Goal: Transaction & Acquisition: Purchase product/service

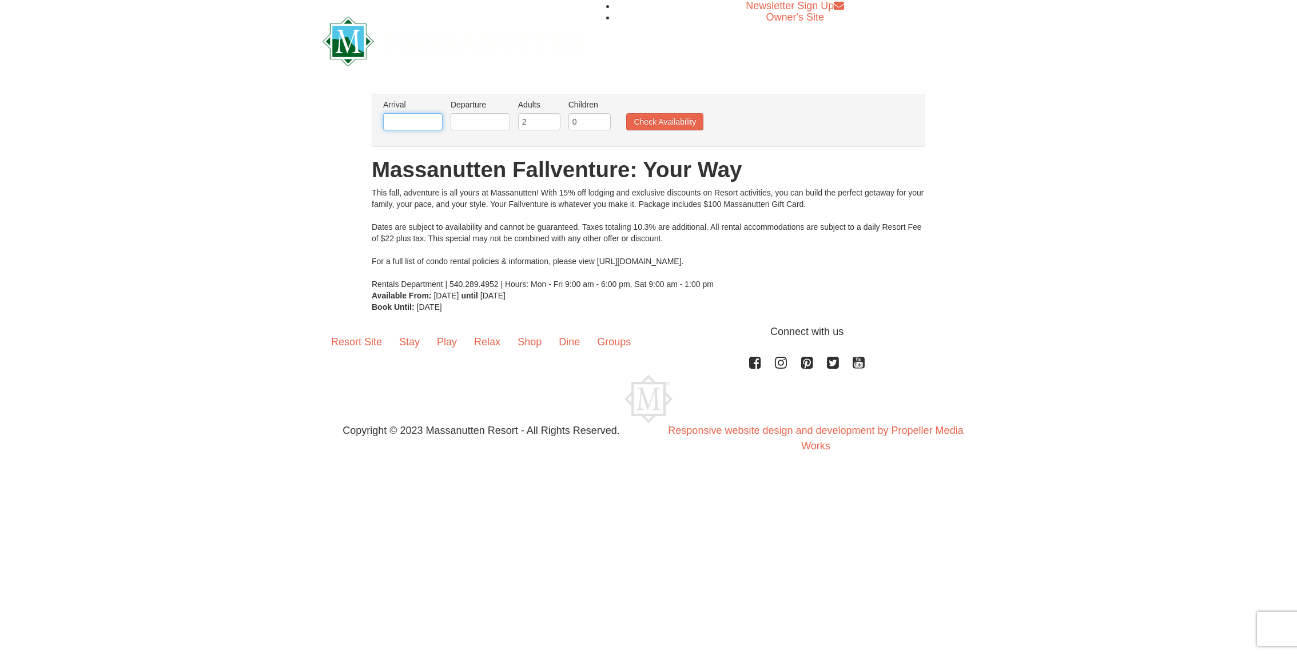
click at [422, 126] on input "text" at bounding box center [412, 121] width 59 height 17
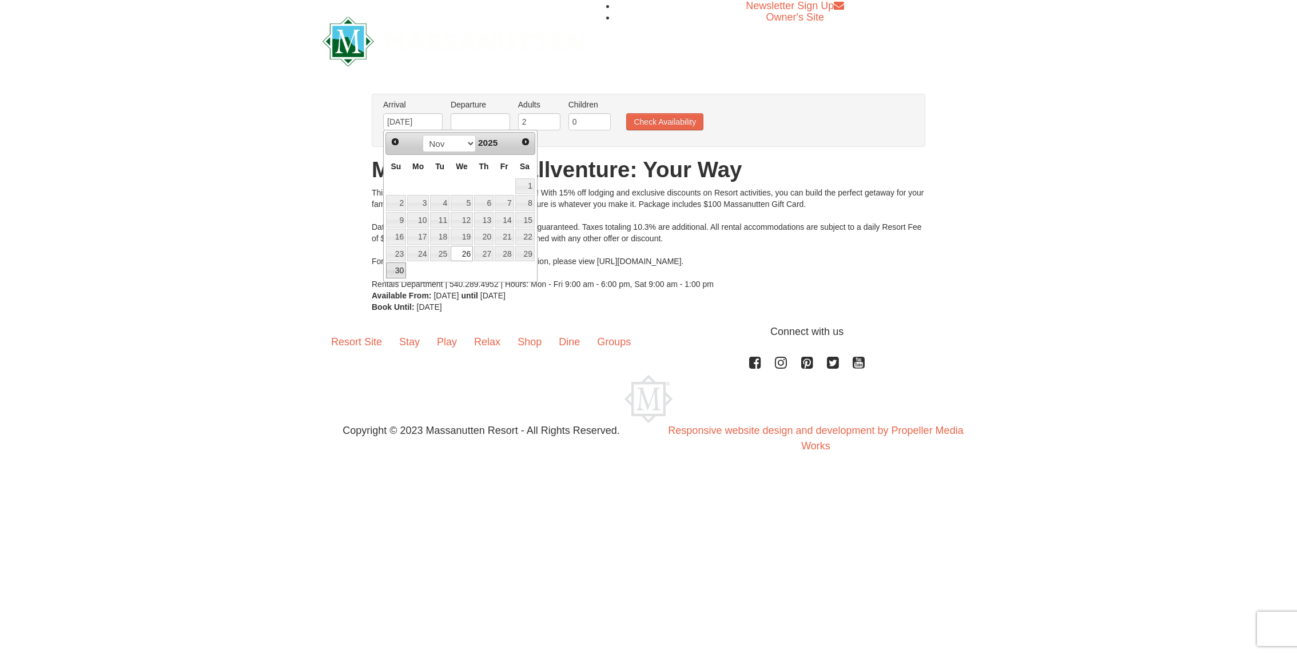
click at [398, 268] on link "30" at bounding box center [396, 271] width 20 height 16
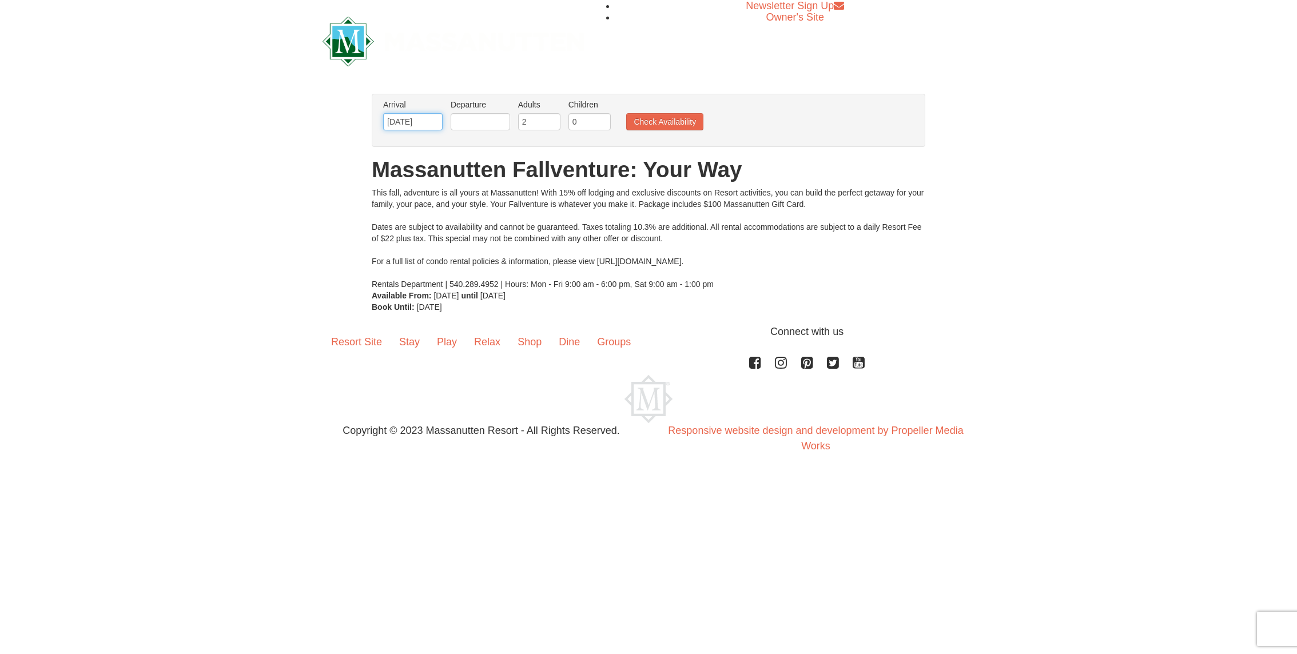
click at [420, 121] on input "[DATE]" at bounding box center [412, 121] width 59 height 17
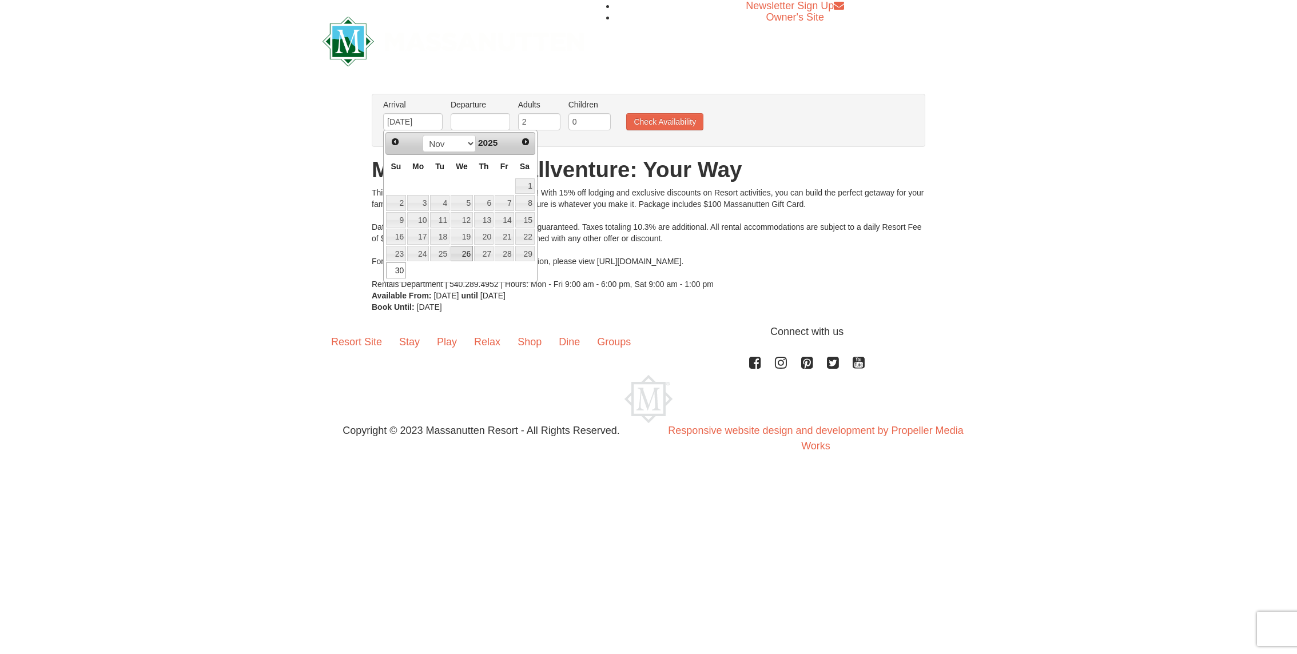
click at [467, 248] on link "26" at bounding box center [462, 254] width 22 height 16
type input "[DATE]"
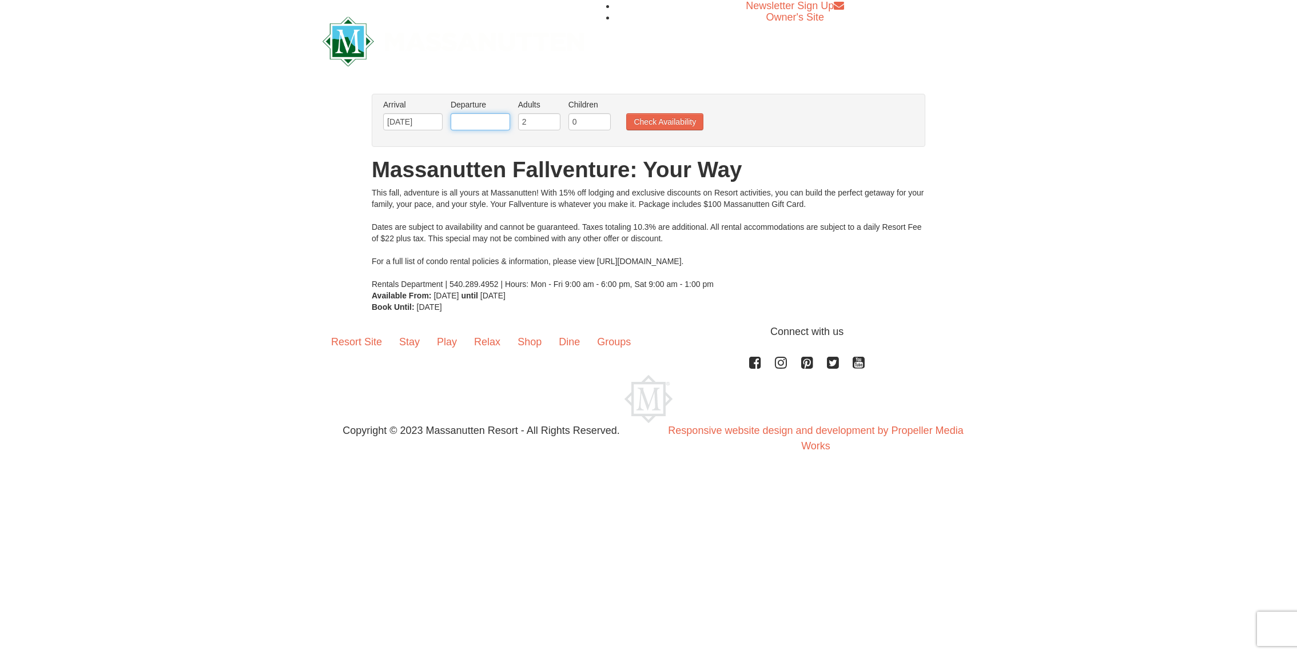
click at [482, 121] on input "text" at bounding box center [480, 121] width 59 height 17
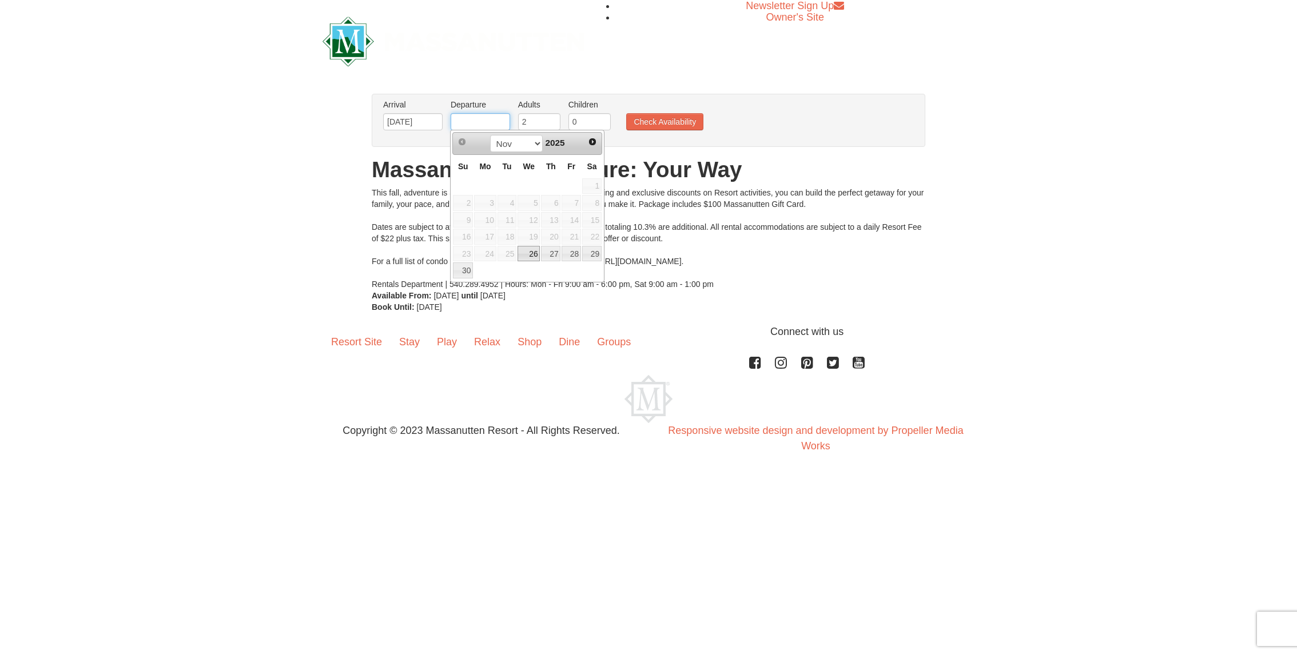
type input "[DATE]"
click at [467, 268] on link "30" at bounding box center [463, 271] width 20 height 16
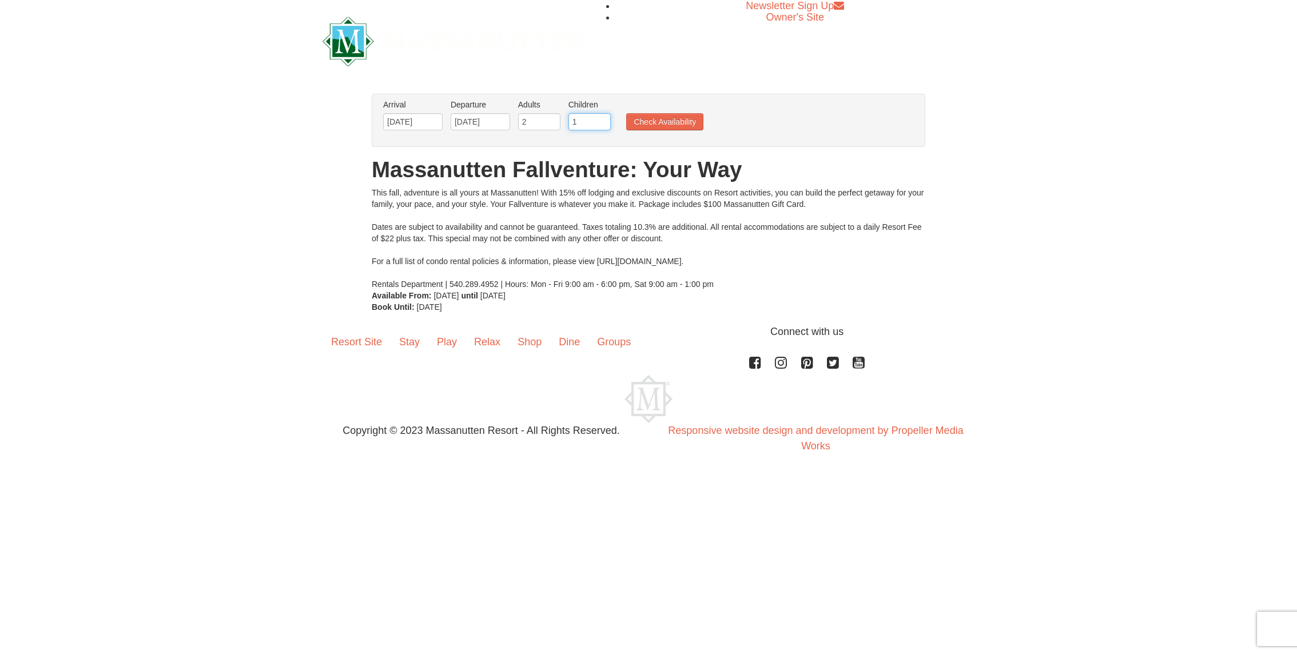
click at [602, 120] on input "1" at bounding box center [590, 121] width 42 height 17
type input "2"
click at [602, 120] on input "2" at bounding box center [590, 121] width 42 height 17
click at [653, 119] on button "Check Availability" at bounding box center [664, 121] width 77 height 17
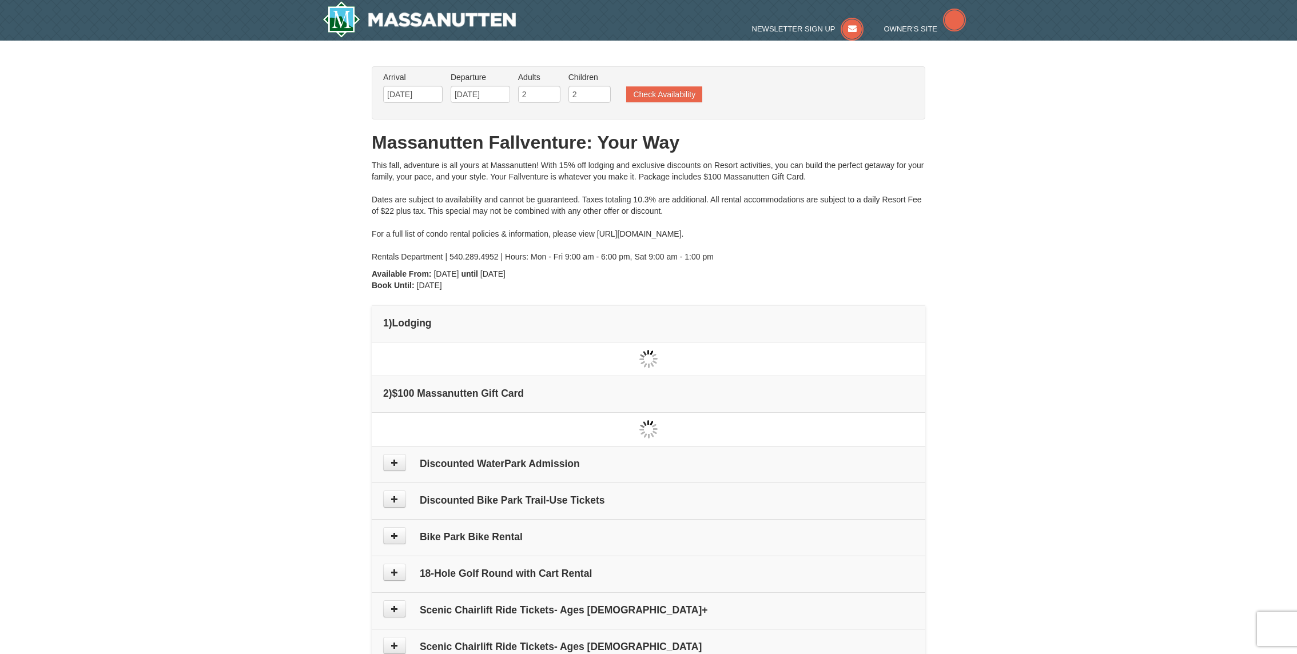
type input "[DATE]"
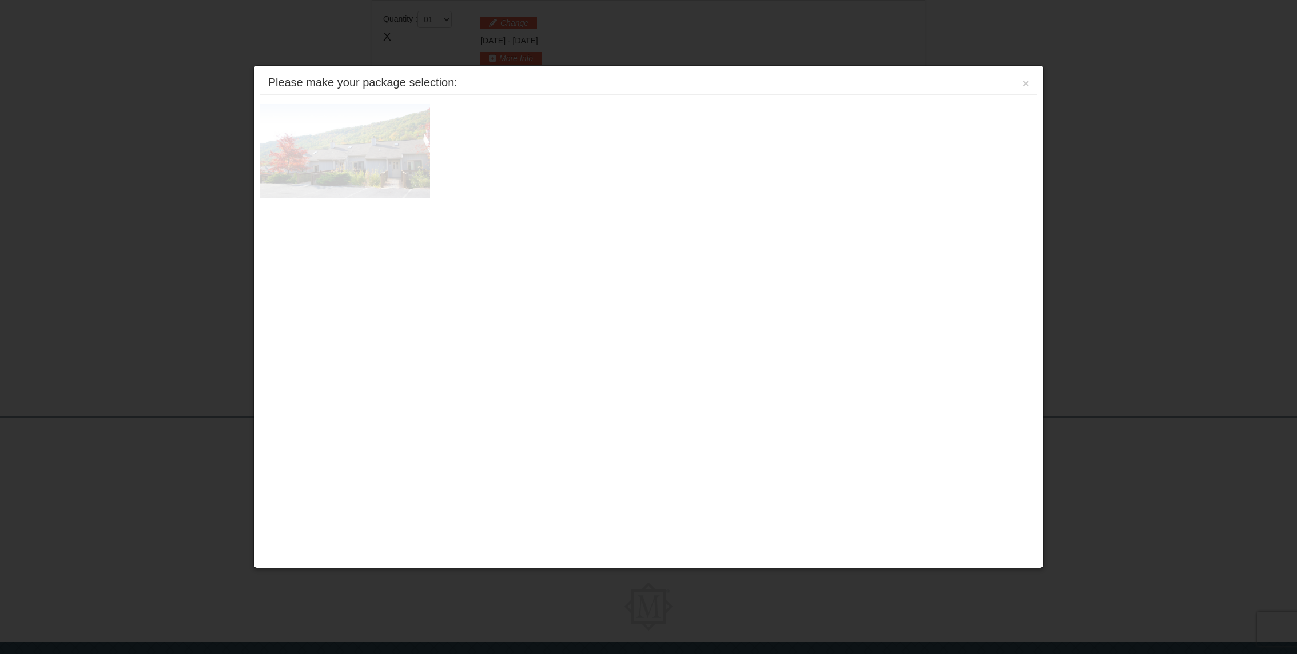
scroll to position [349, 0]
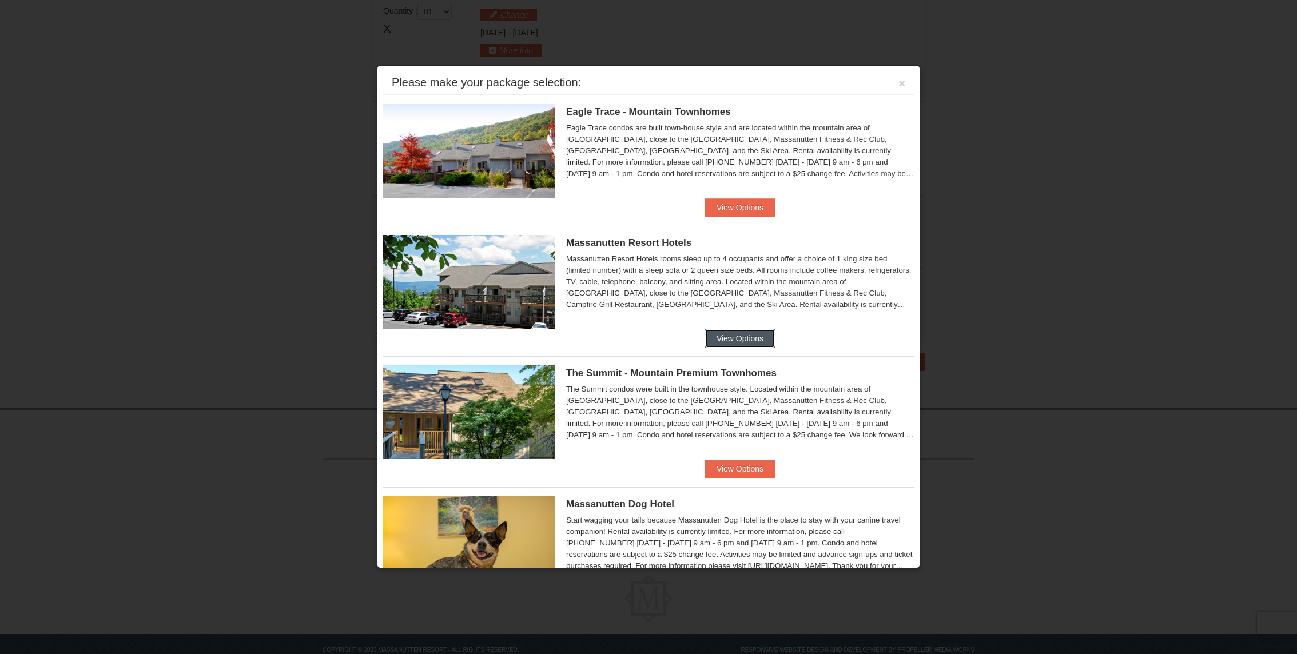
click at [735, 341] on button "View Options" at bounding box center [740, 338] width 70 height 18
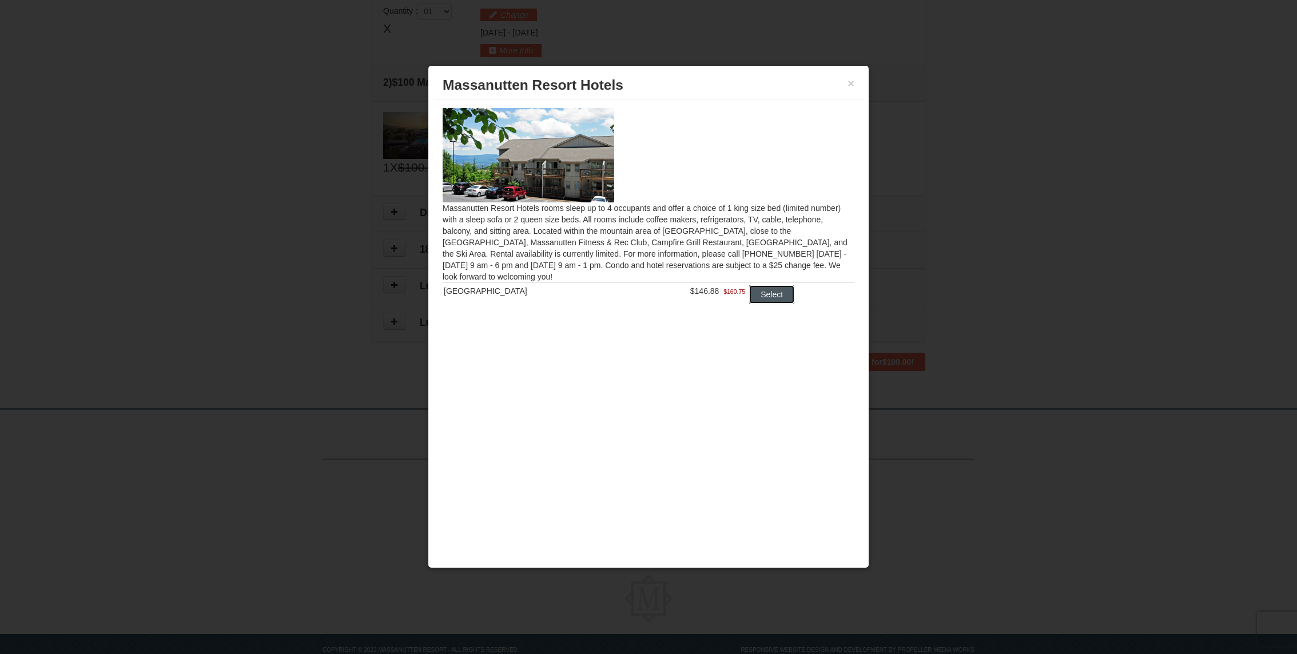
click at [765, 297] on button "Select" at bounding box center [771, 294] width 45 height 18
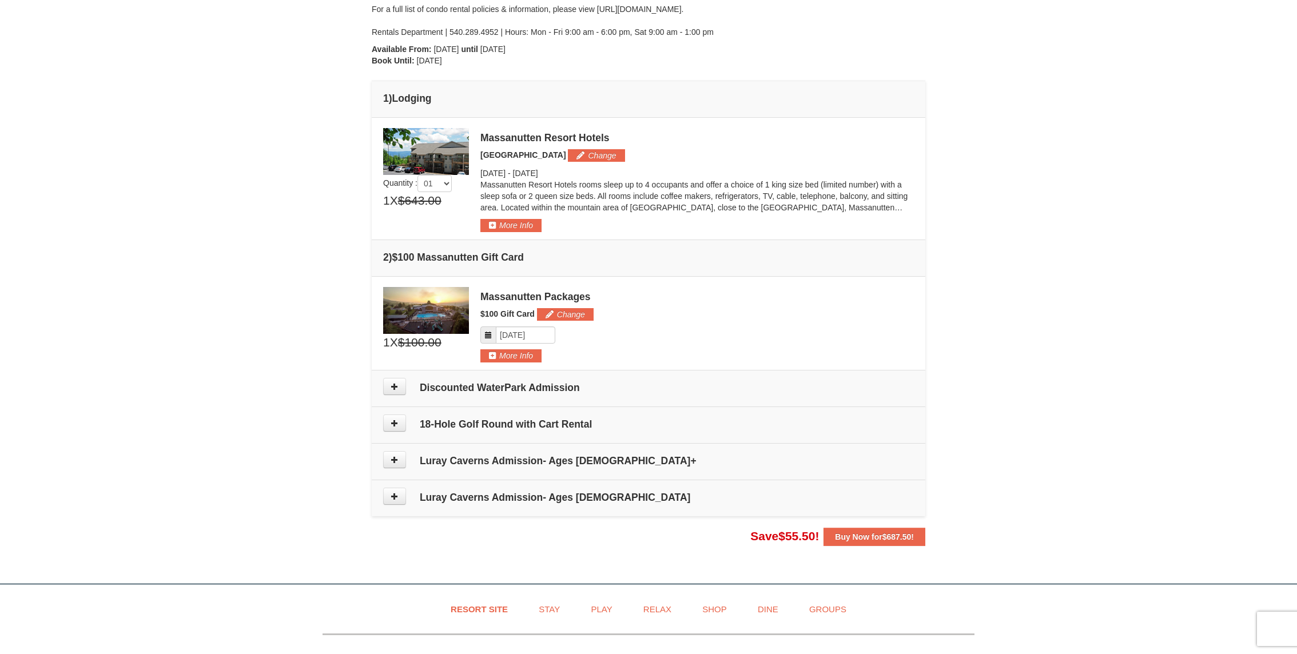
scroll to position [214, 0]
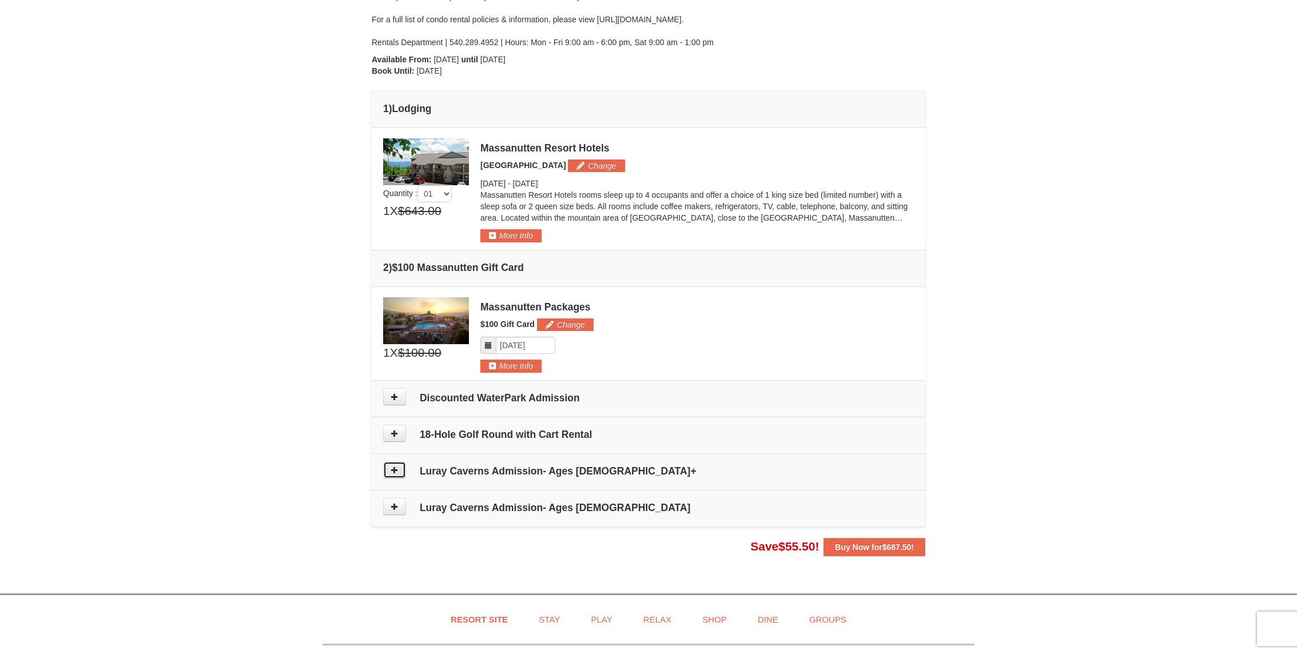
click at [400, 468] on button at bounding box center [394, 470] width 23 height 17
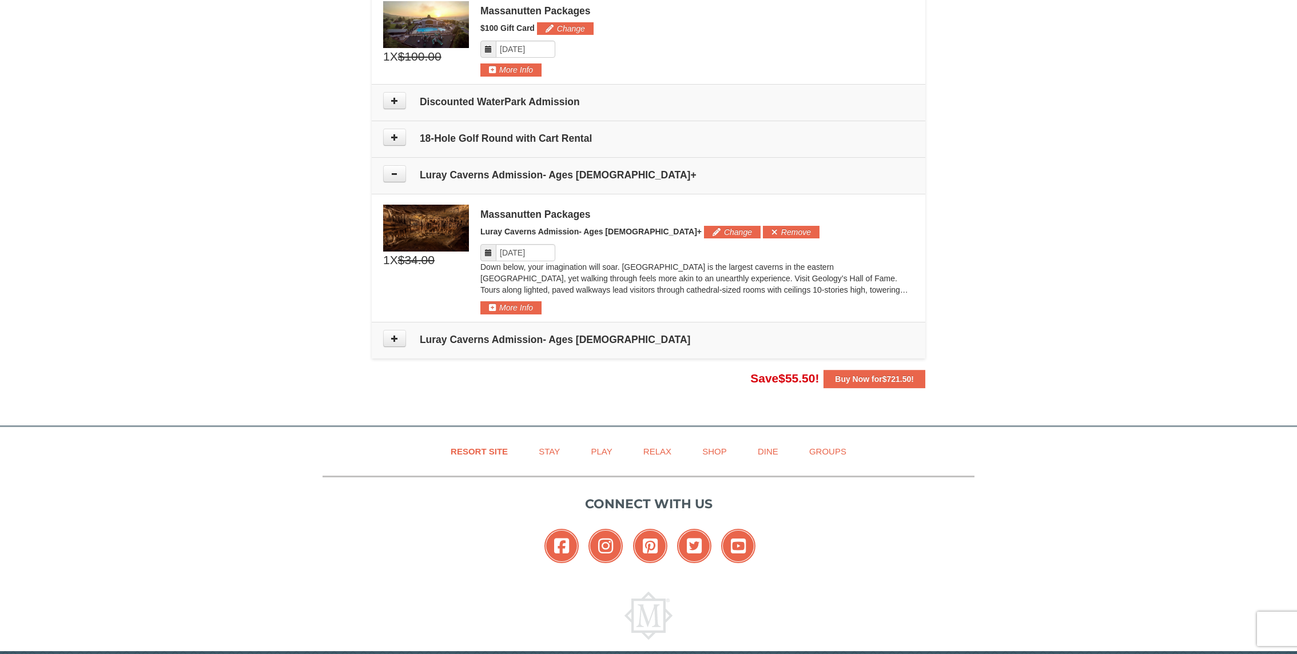
scroll to position [508, 0]
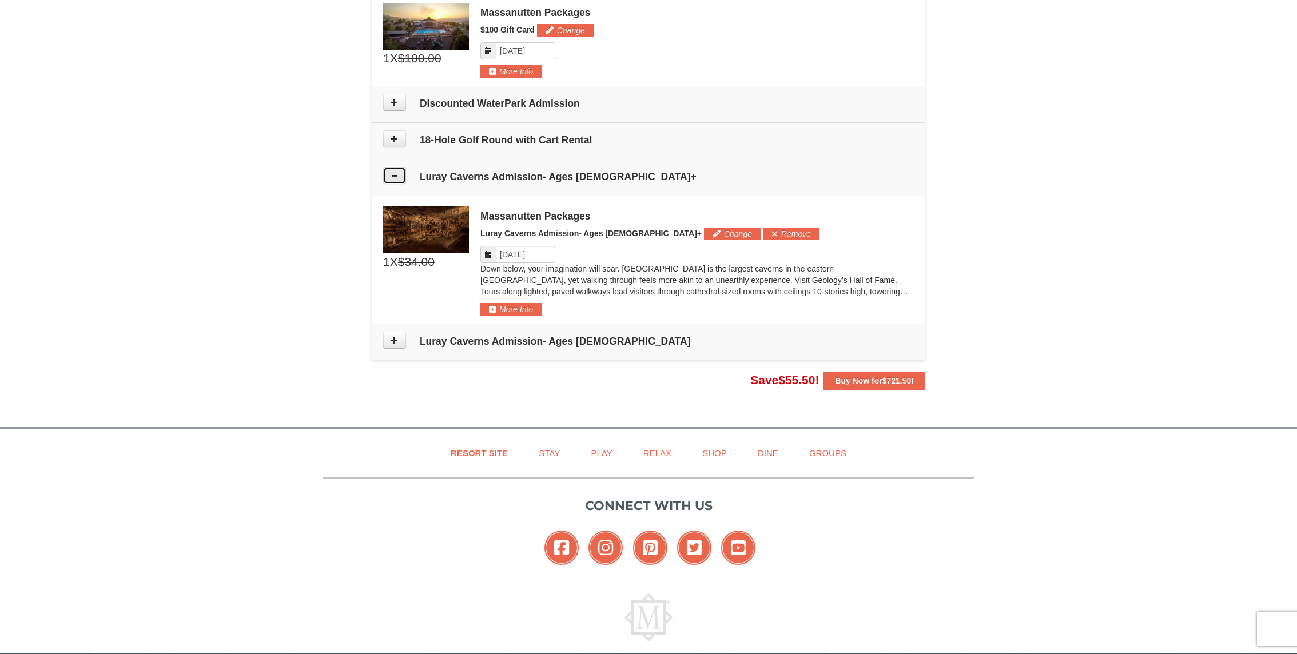
click at [397, 173] on icon at bounding box center [395, 176] width 8 height 8
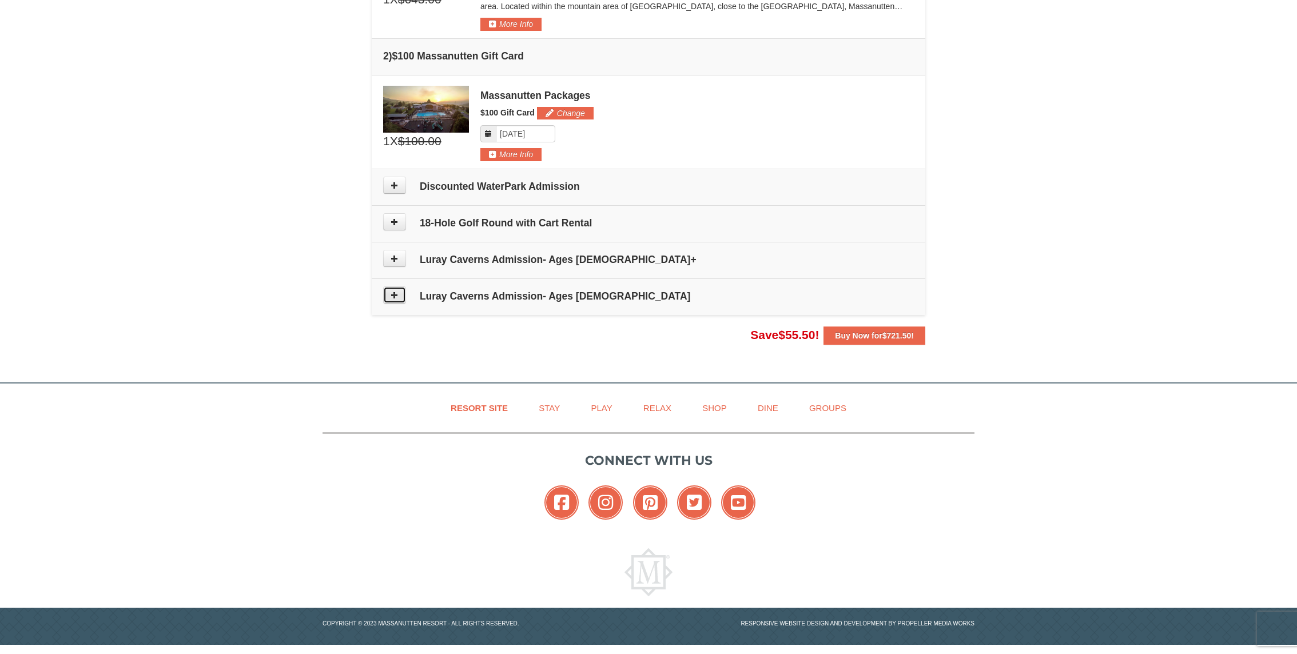
click at [388, 291] on button at bounding box center [394, 295] width 23 height 17
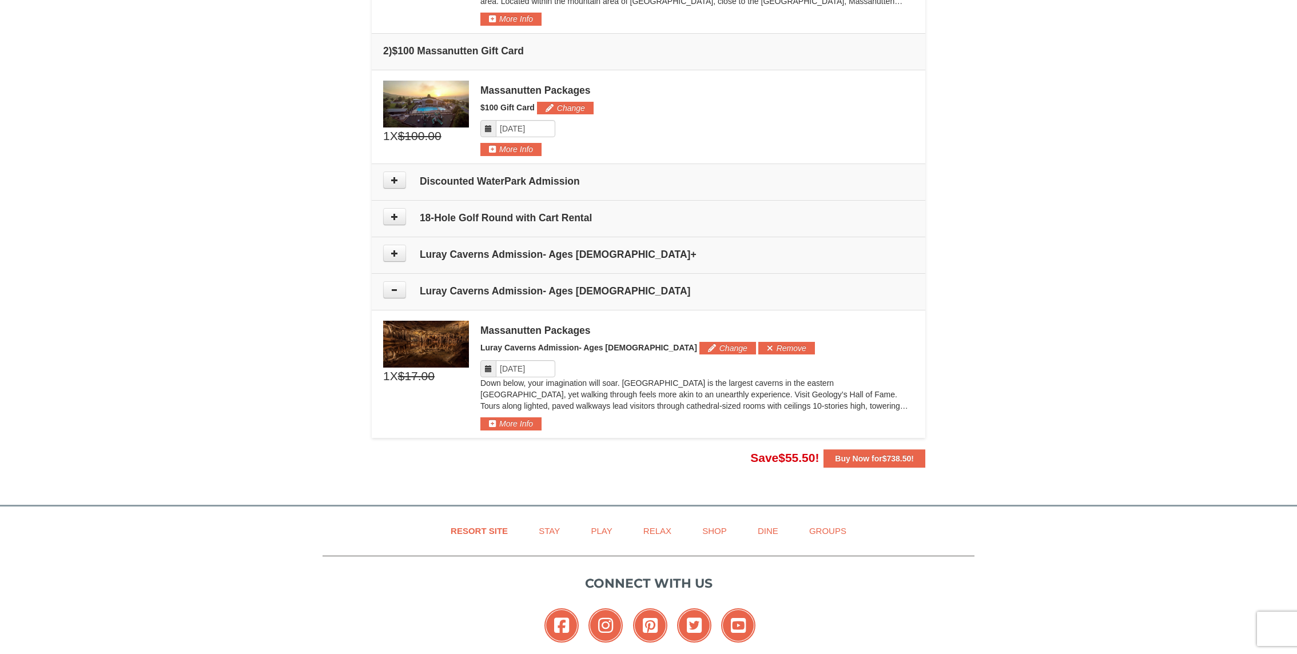
scroll to position [427, 0]
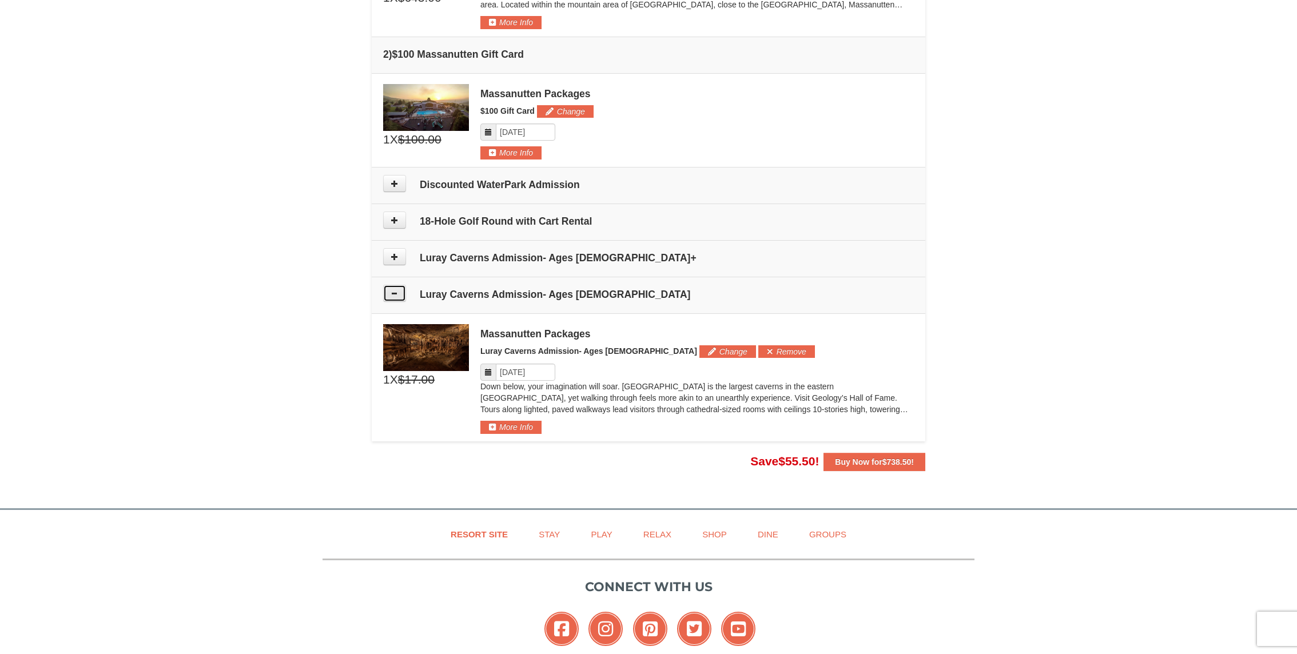
click at [395, 291] on icon at bounding box center [395, 293] width 8 height 8
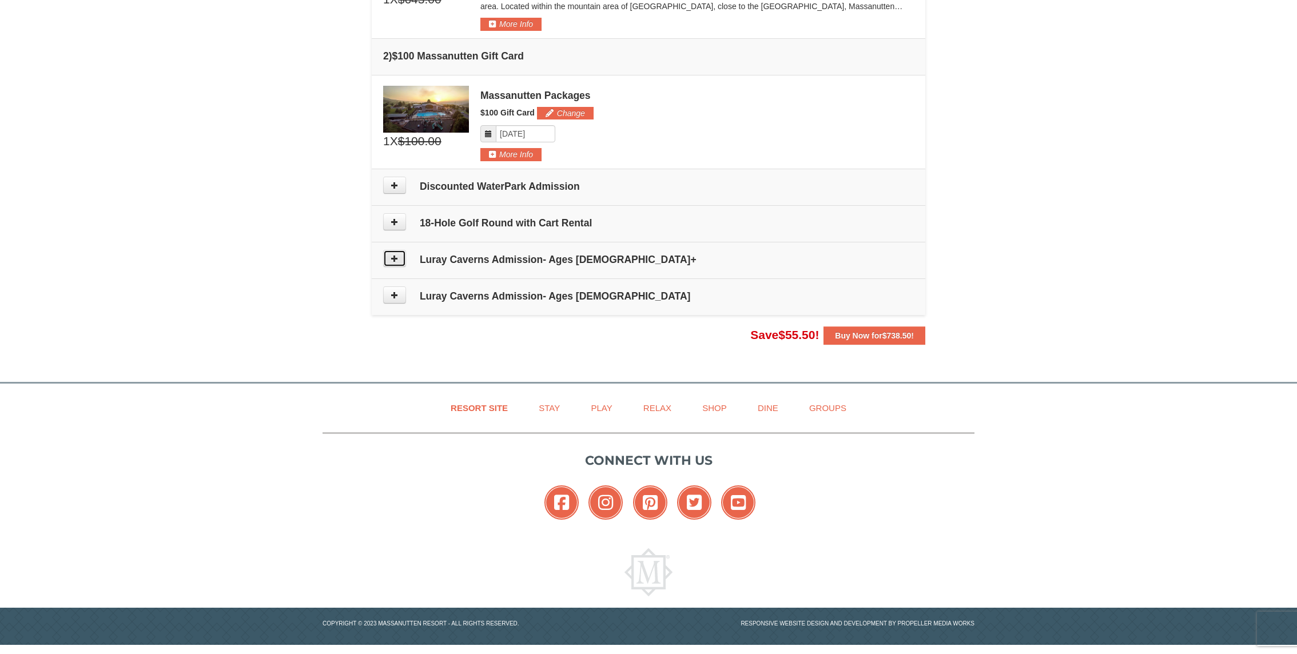
click at [396, 260] on icon at bounding box center [395, 259] width 8 height 8
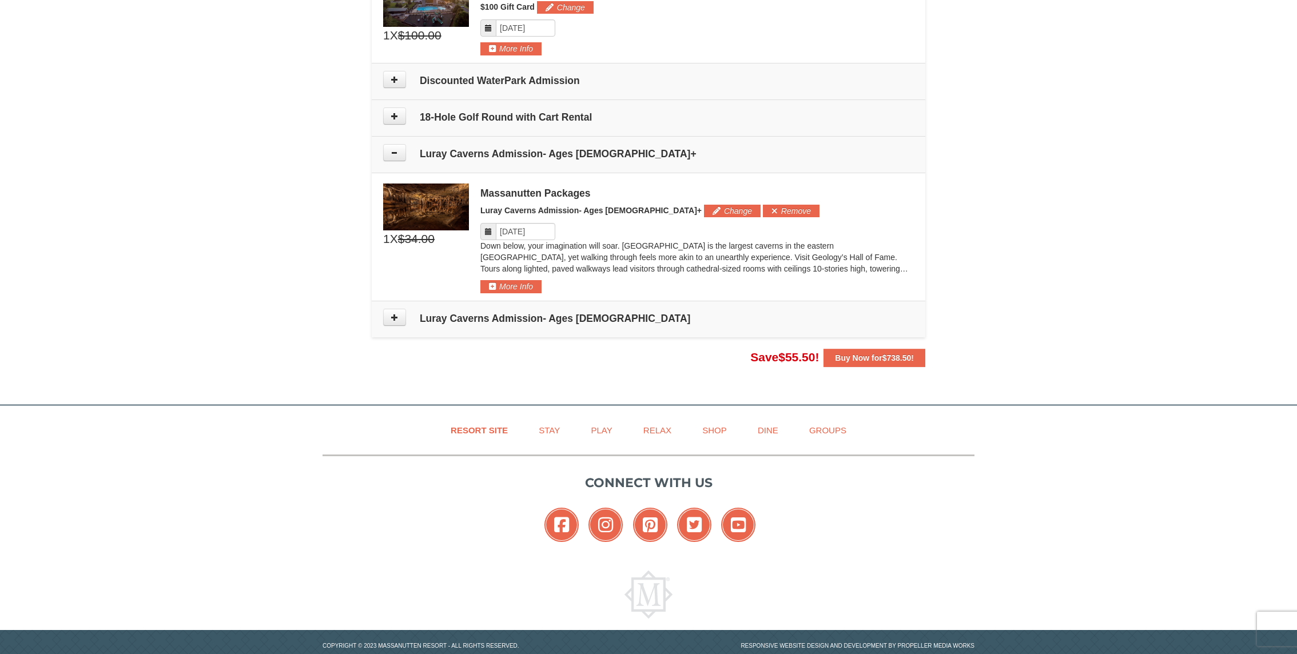
scroll to position [553, 0]
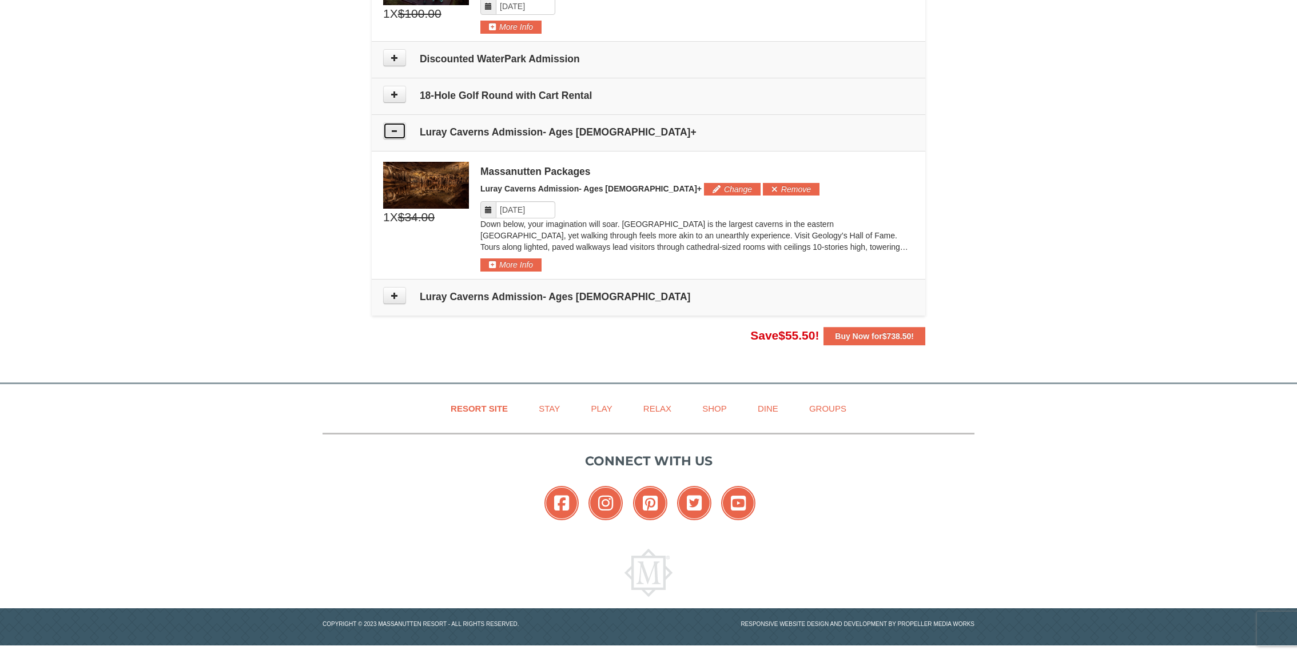
click at [396, 130] on icon at bounding box center [395, 131] width 8 height 8
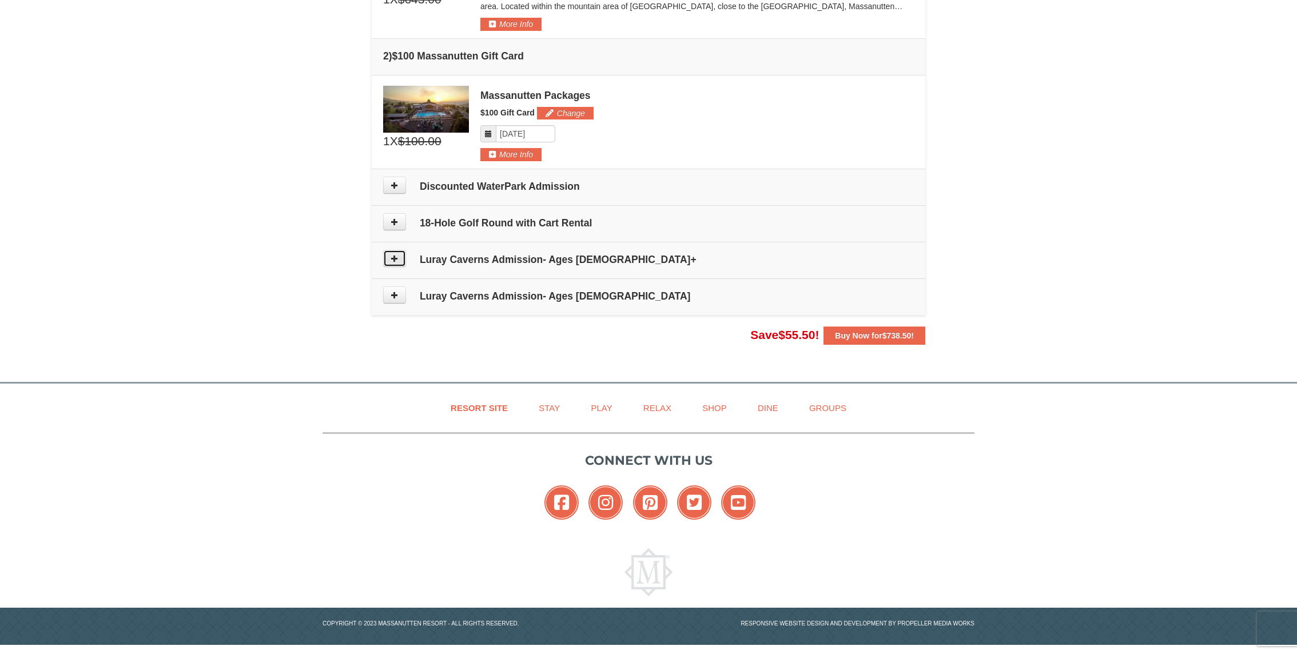
click at [396, 259] on icon at bounding box center [395, 259] width 8 height 8
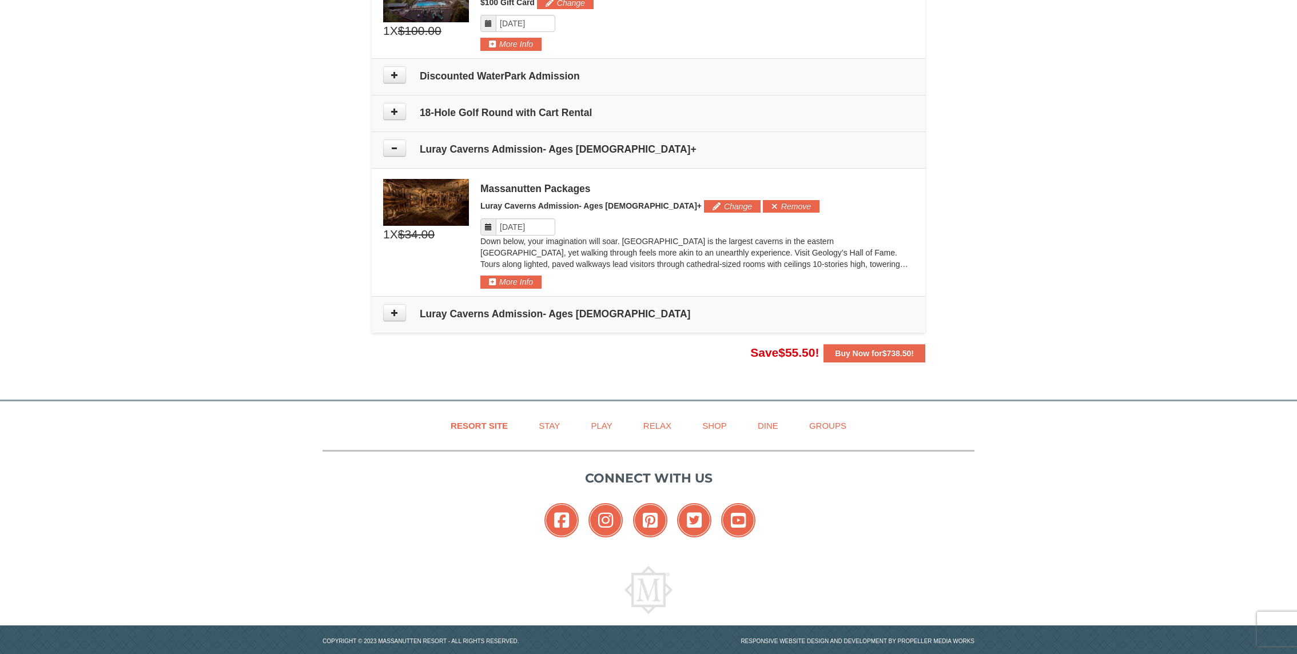
scroll to position [553, 0]
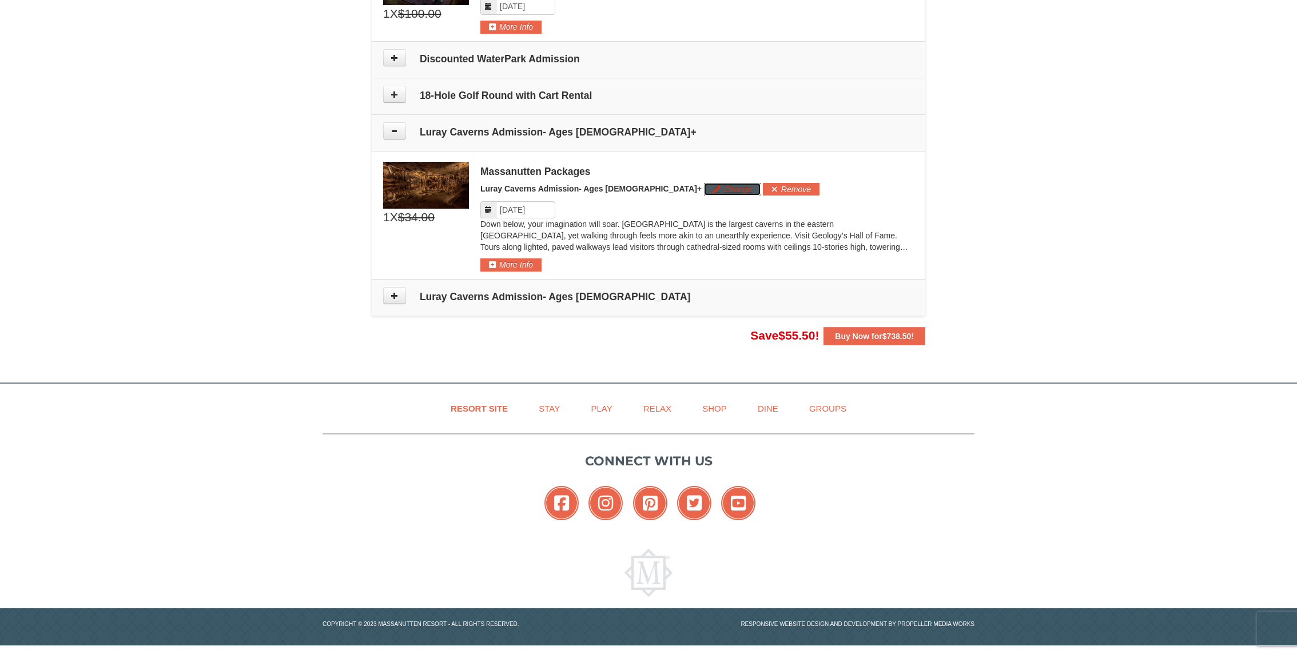
click at [704, 185] on button "Change" at bounding box center [732, 189] width 57 height 13
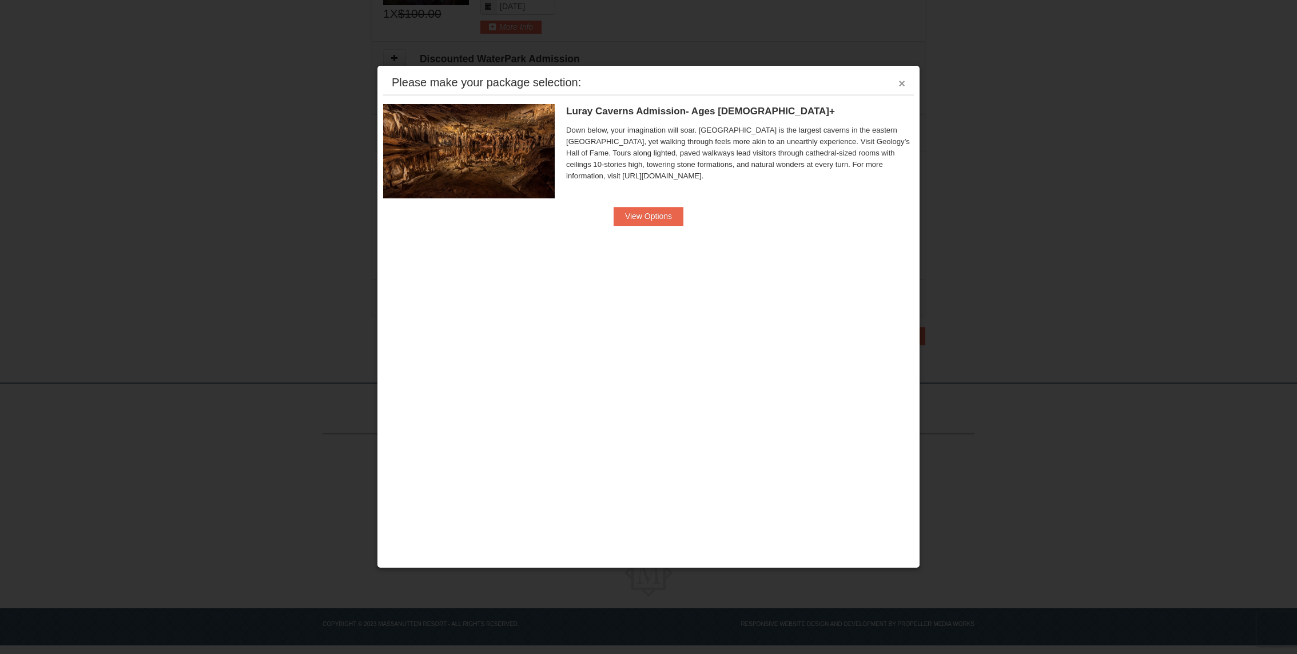
click at [901, 84] on button "×" at bounding box center [902, 83] width 7 height 11
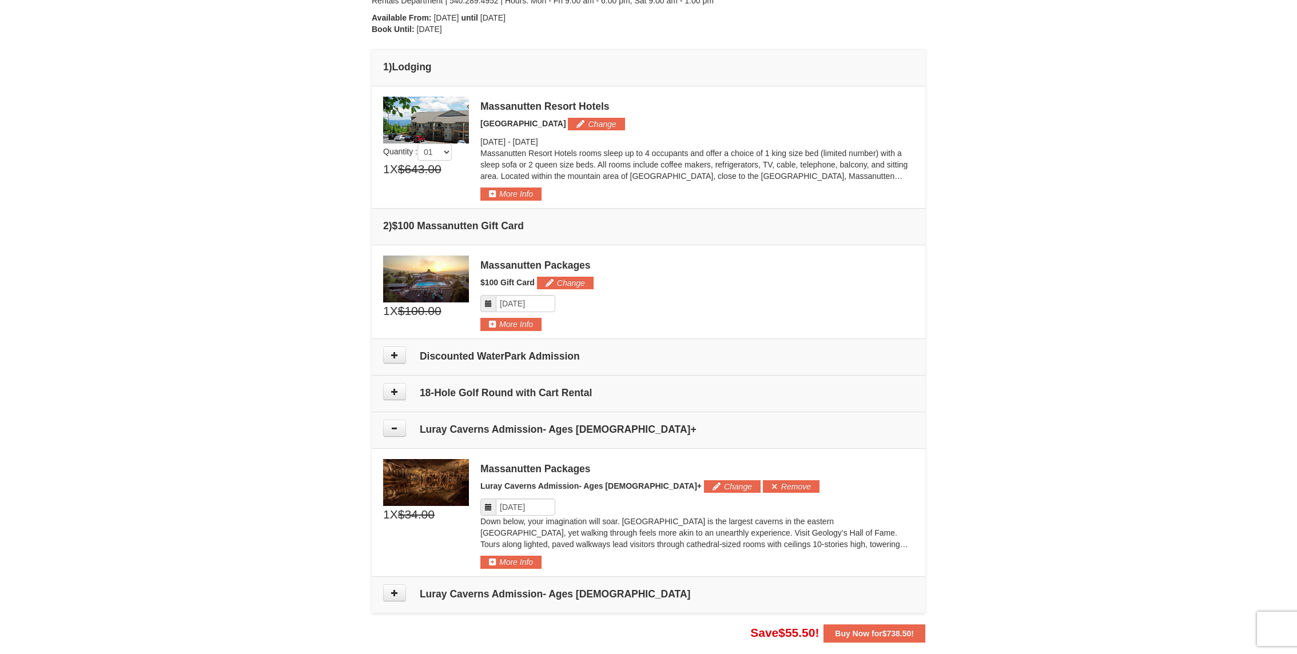
scroll to position [271, 0]
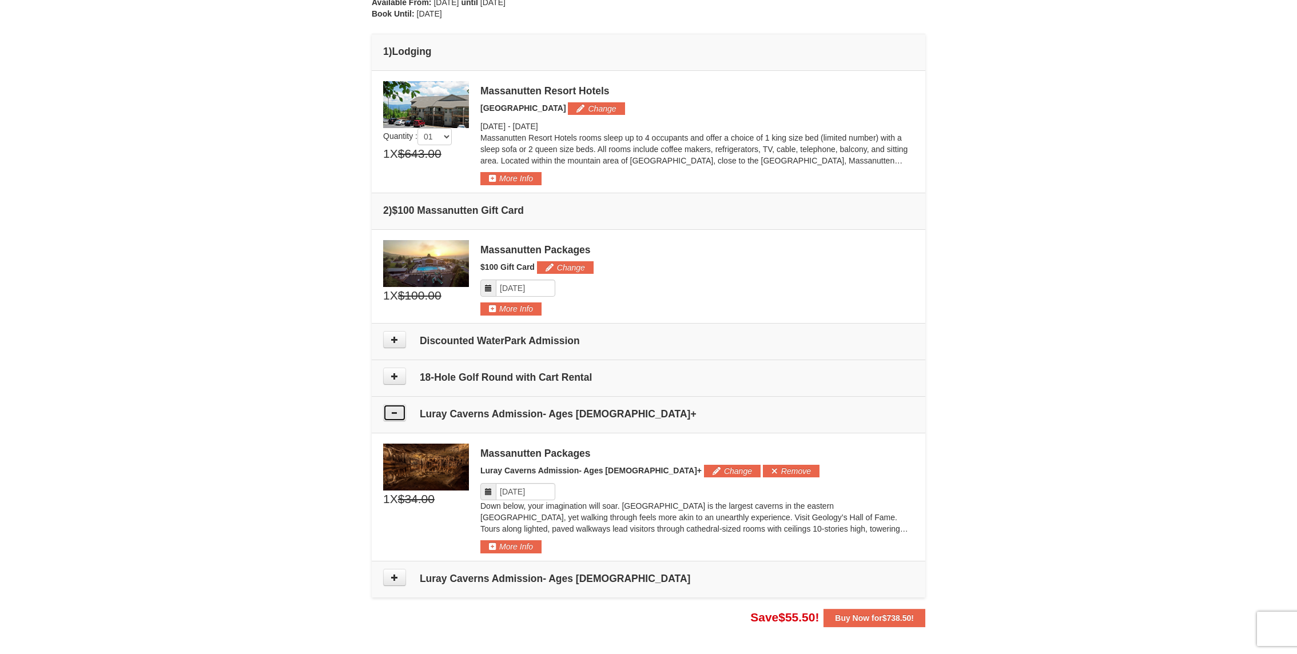
click at [398, 411] on button at bounding box center [394, 412] width 23 height 17
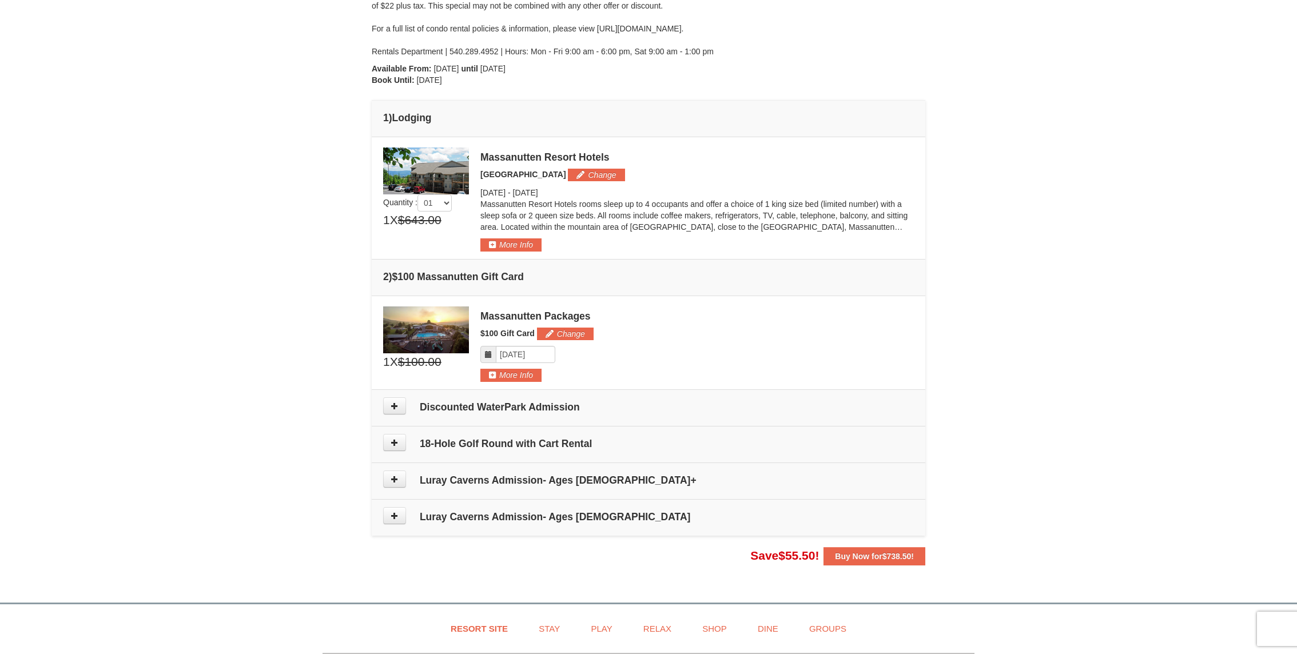
scroll to position [206, 0]
click at [398, 404] on icon at bounding box center [395, 405] width 8 height 8
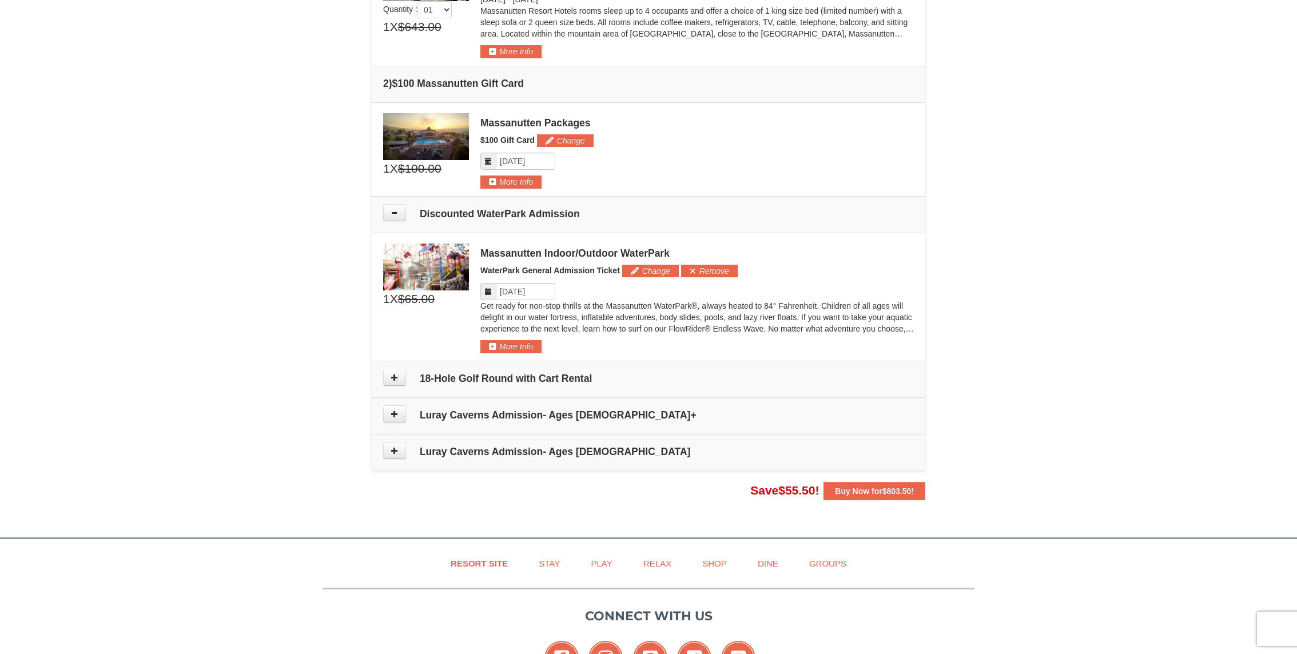
scroll to position [367, 0]
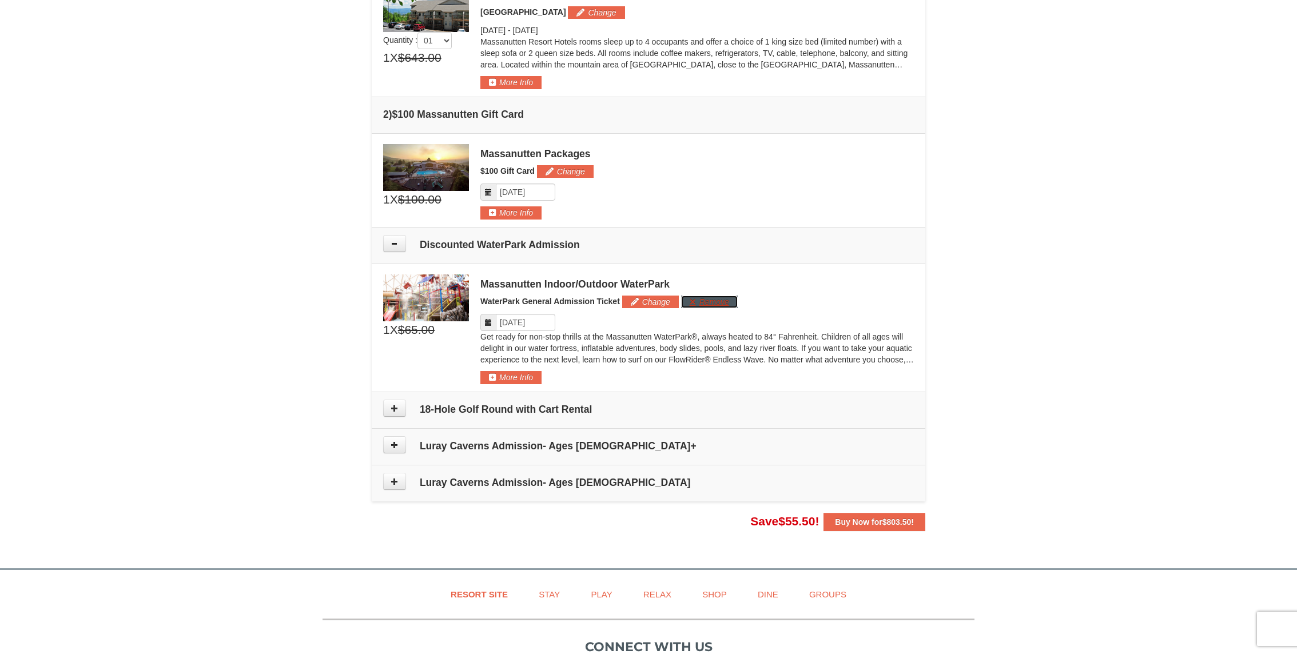
click at [721, 298] on button "Remove" at bounding box center [709, 302] width 57 height 13
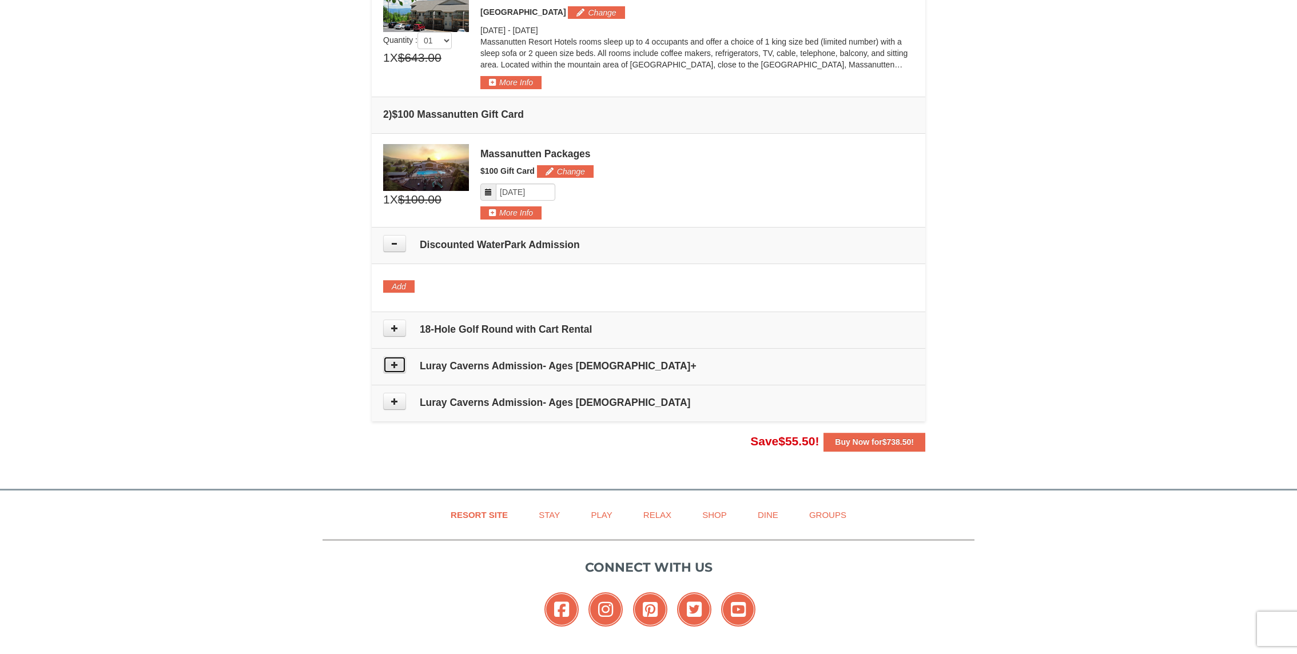
click at [395, 361] on icon at bounding box center [395, 365] width 8 height 8
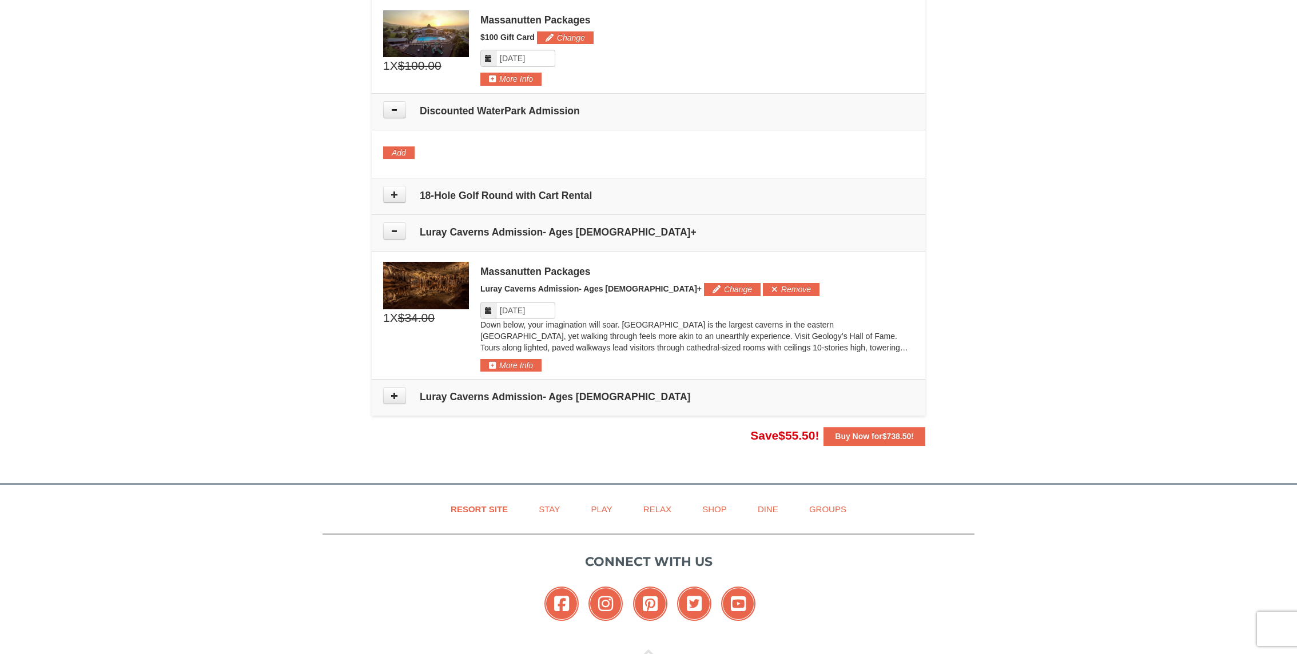
scroll to position [601, 0]
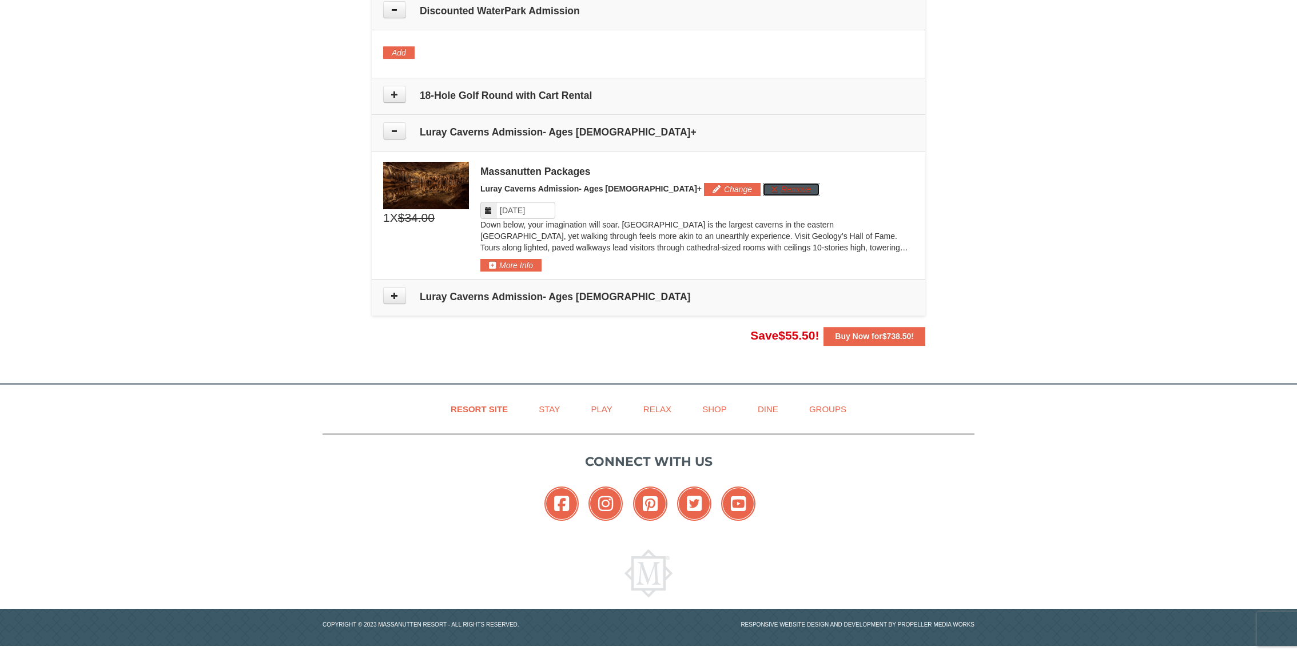
click at [763, 188] on button "Remove" at bounding box center [791, 189] width 57 height 13
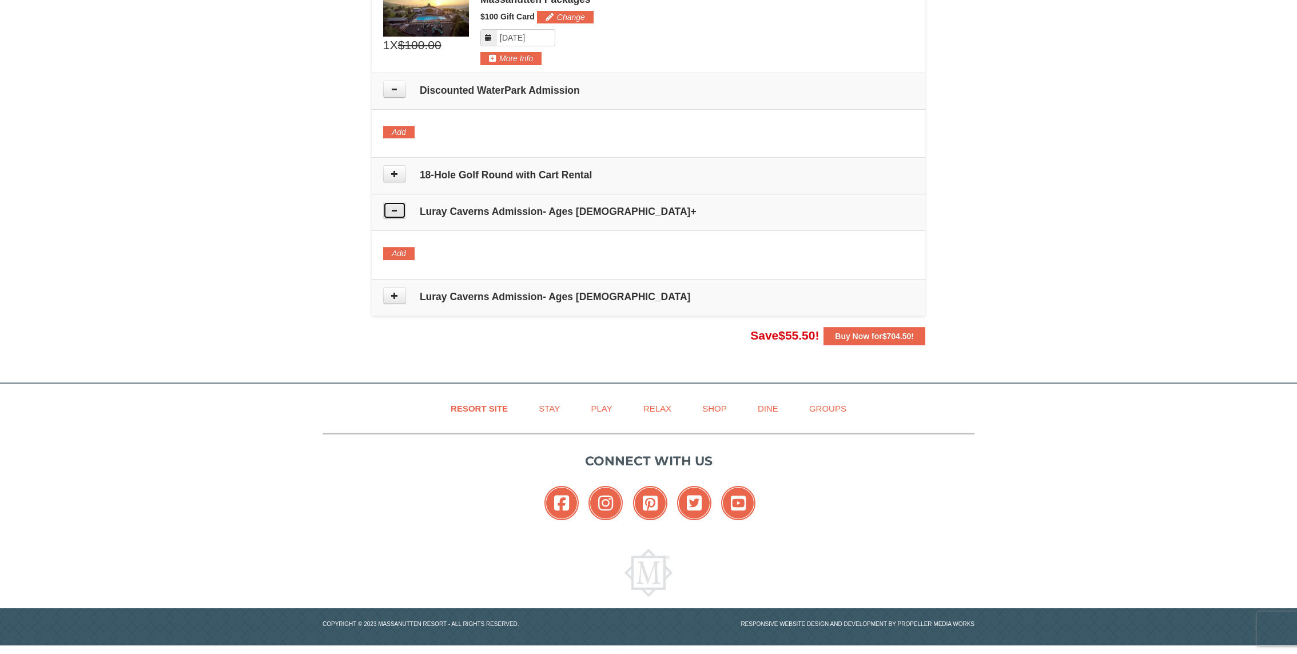
click at [399, 212] on button at bounding box center [394, 210] width 23 height 17
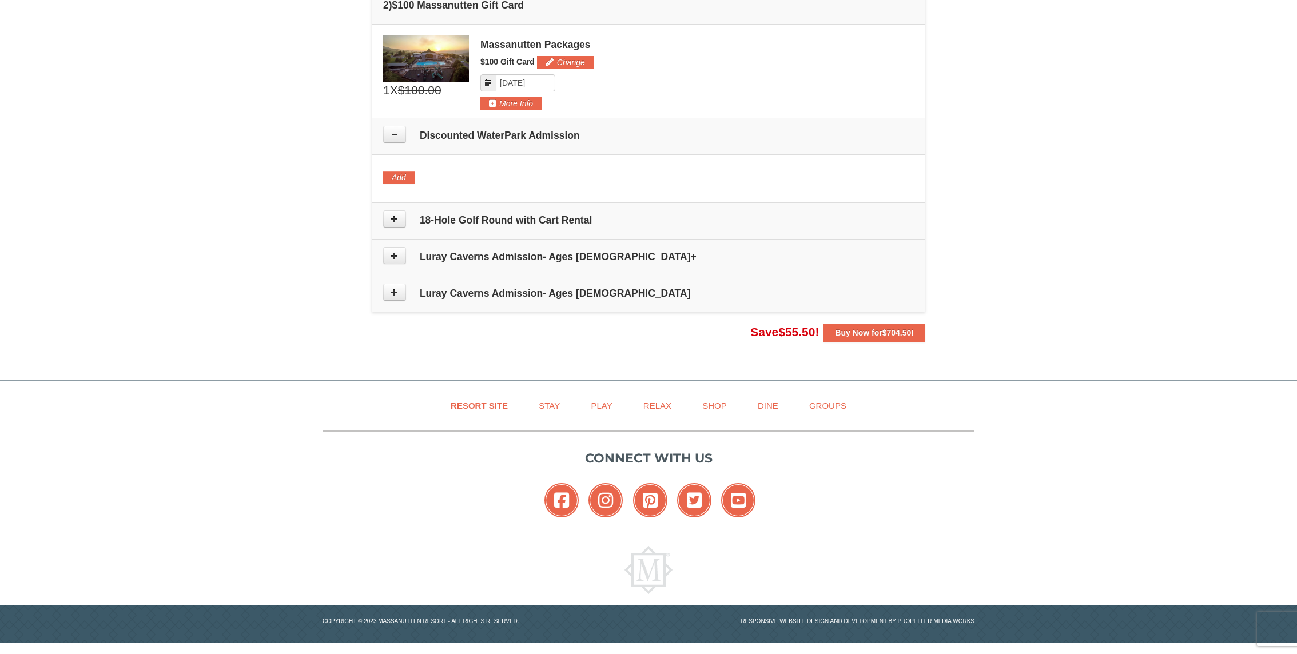
scroll to position [474, 0]
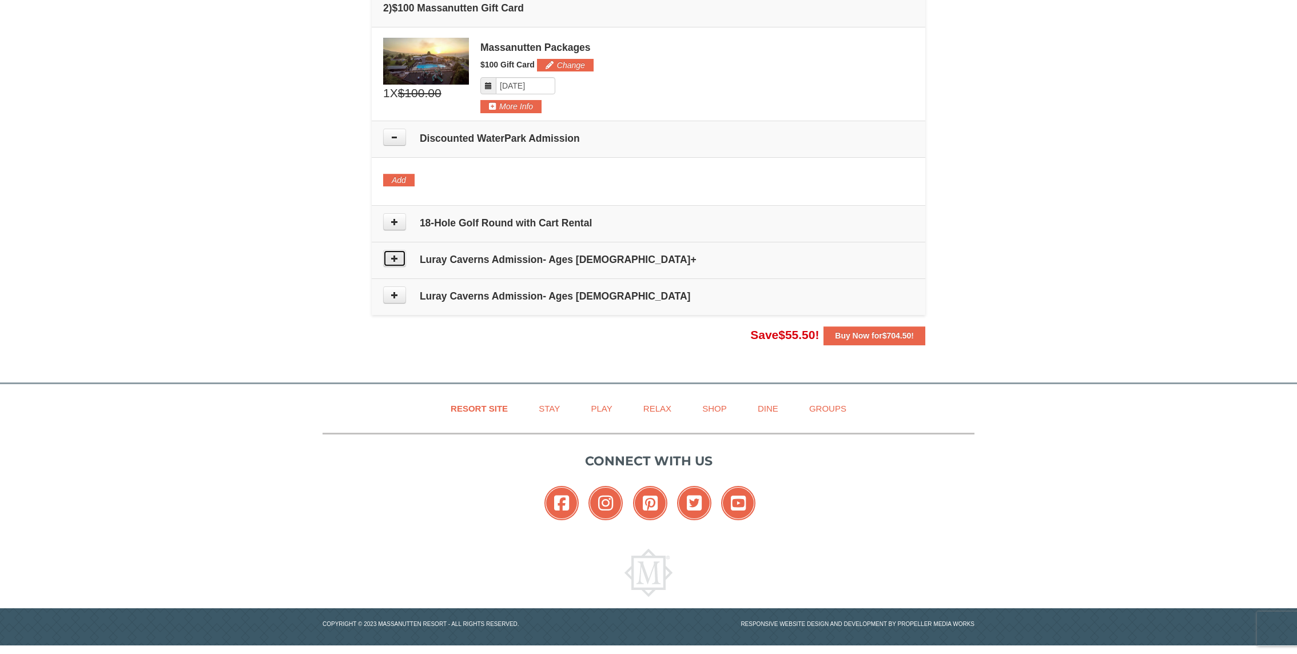
click at [396, 256] on icon at bounding box center [395, 259] width 8 height 8
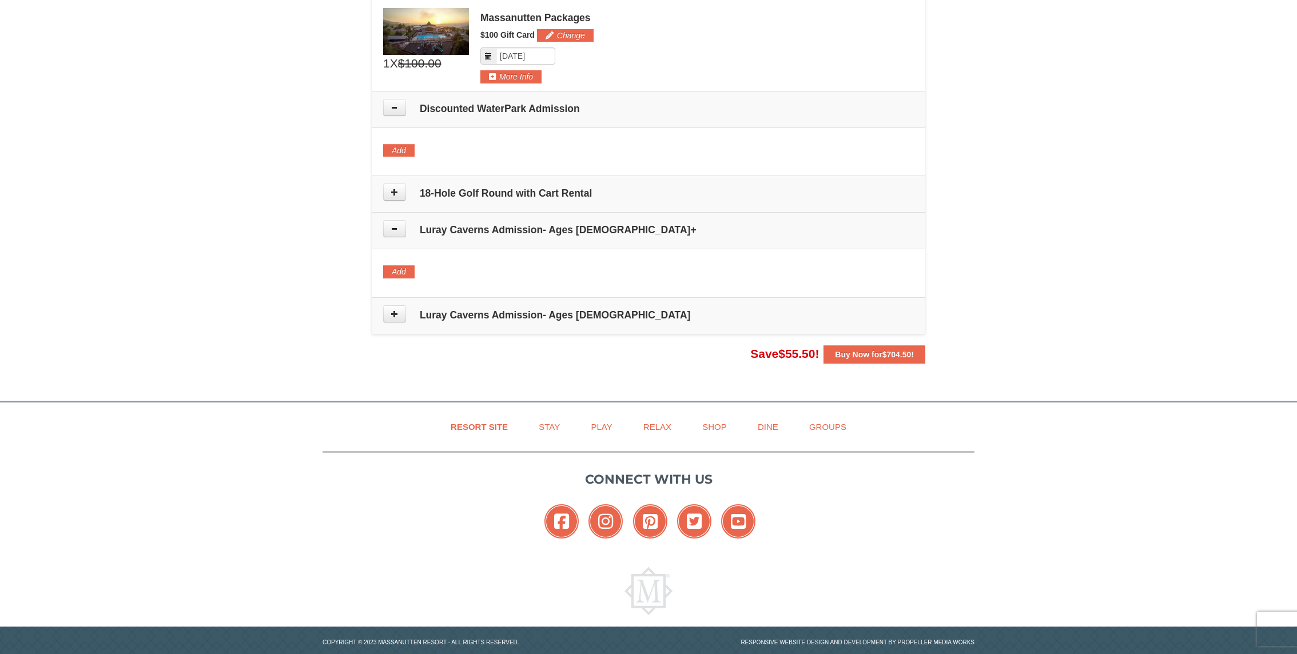
scroll to position [522, 0]
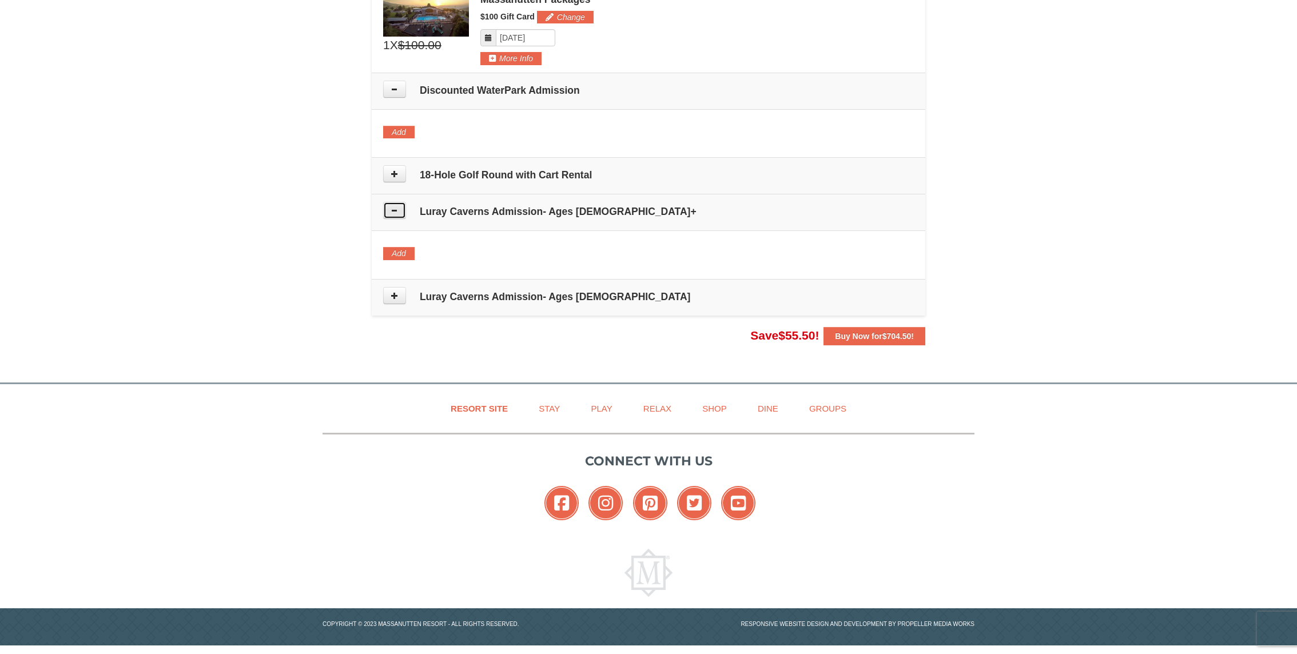
click at [395, 212] on button at bounding box center [394, 210] width 23 height 17
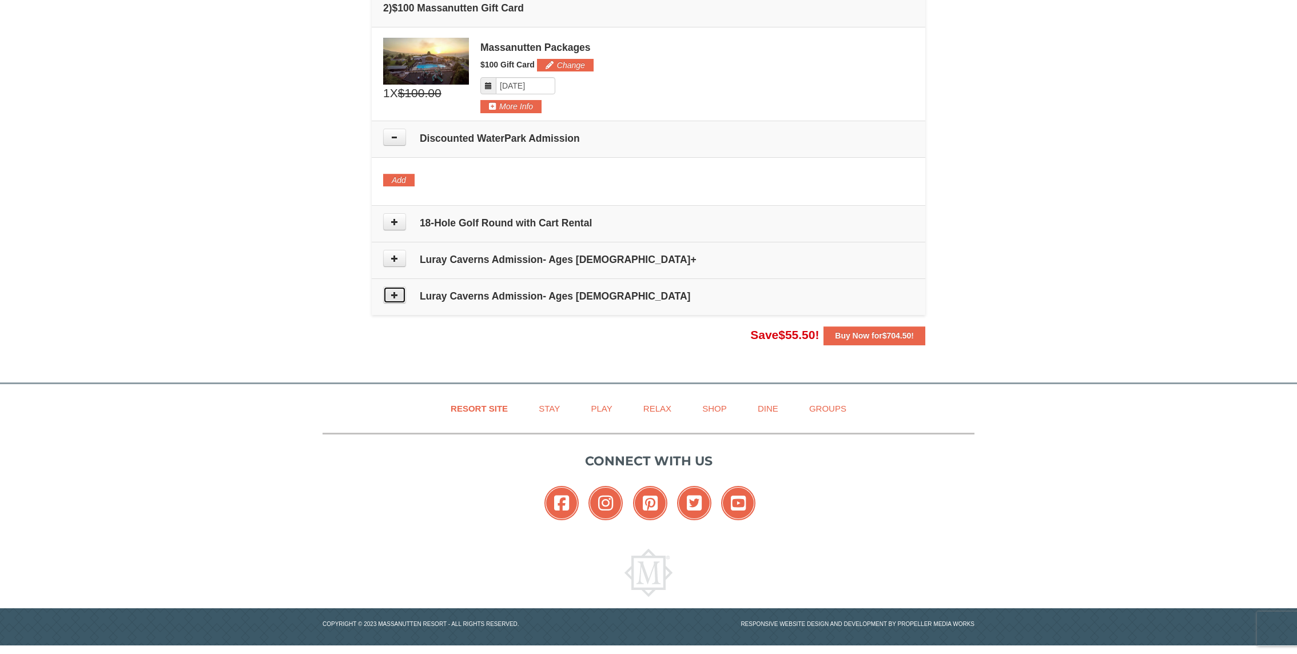
click at [396, 295] on icon at bounding box center [395, 295] width 8 height 8
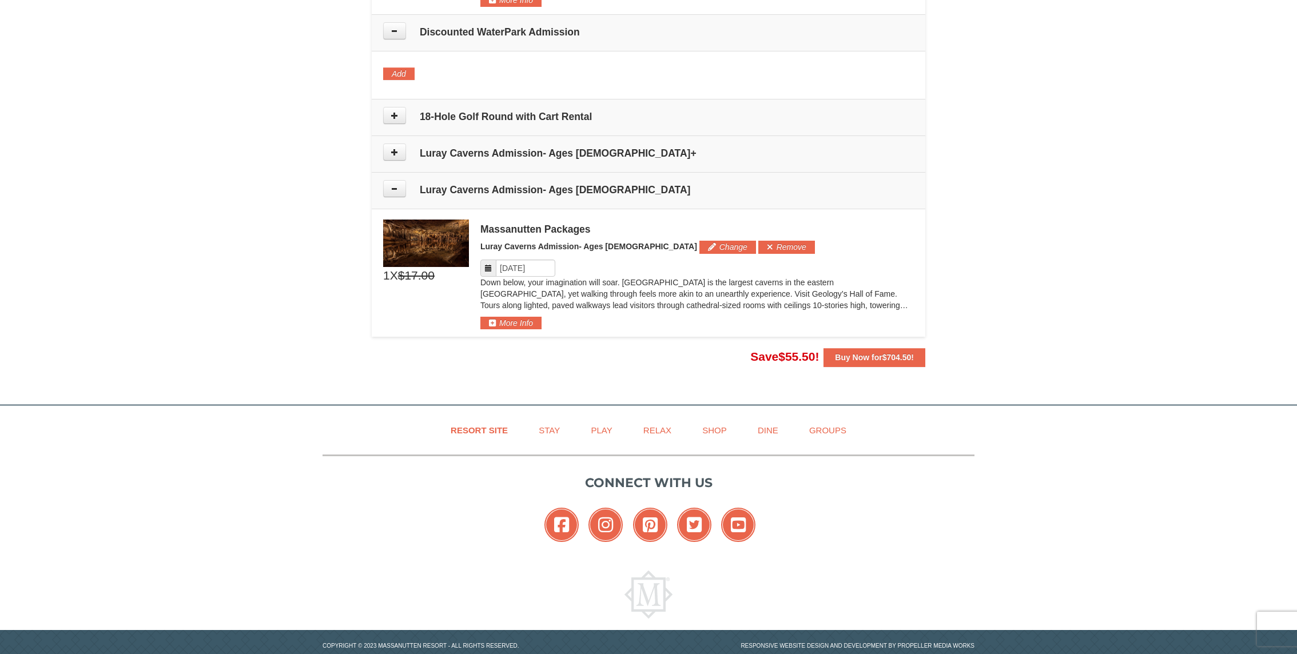
scroll to position [601, 0]
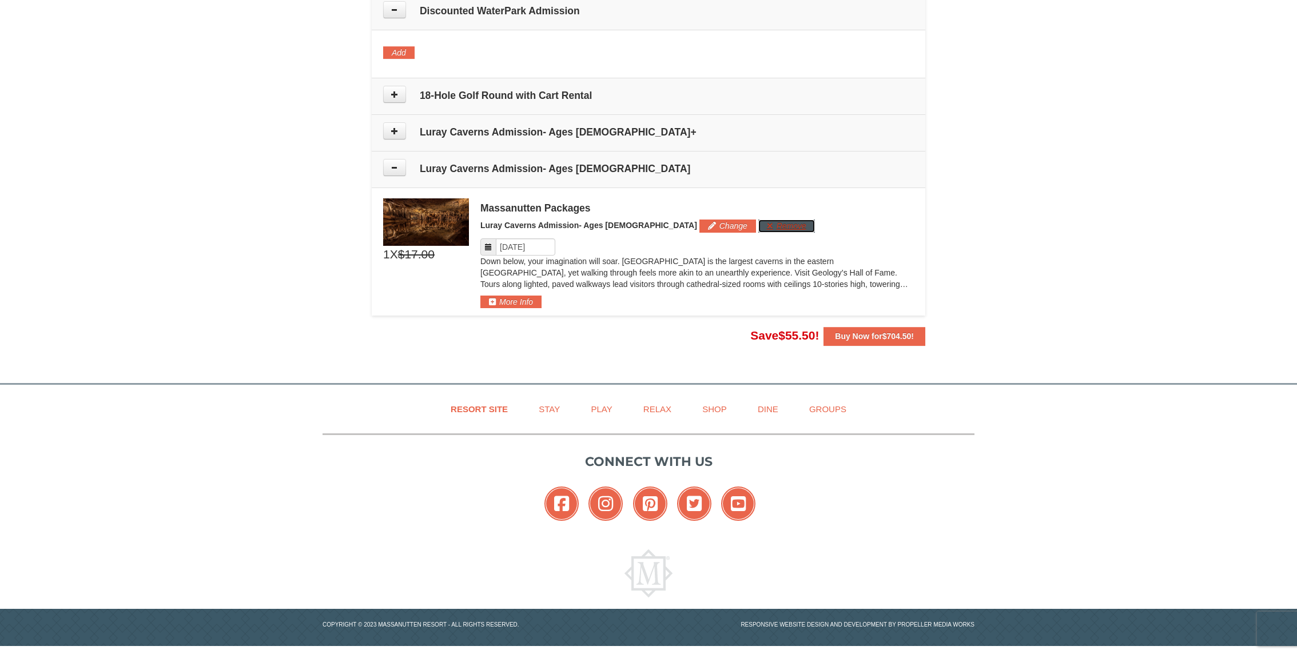
click at [758, 220] on button "Remove" at bounding box center [786, 226] width 57 height 13
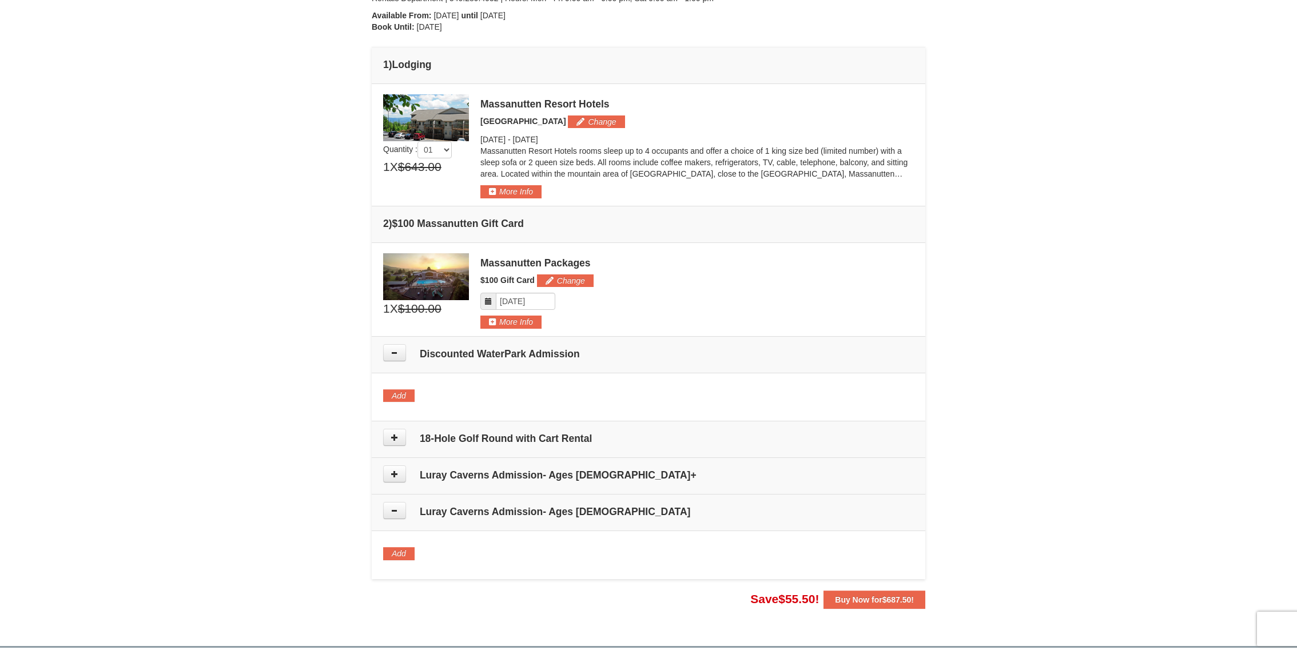
scroll to position [263, 0]
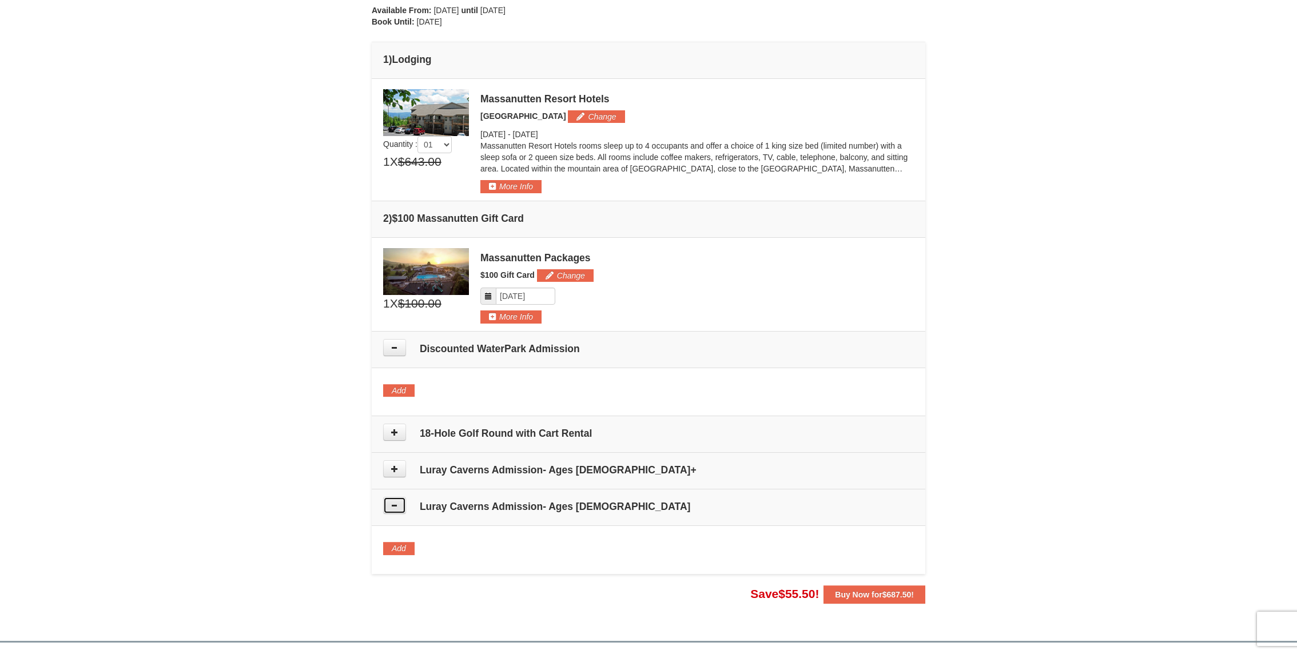
click at [394, 503] on icon at bounding box center [395, 506] width 8 height 8
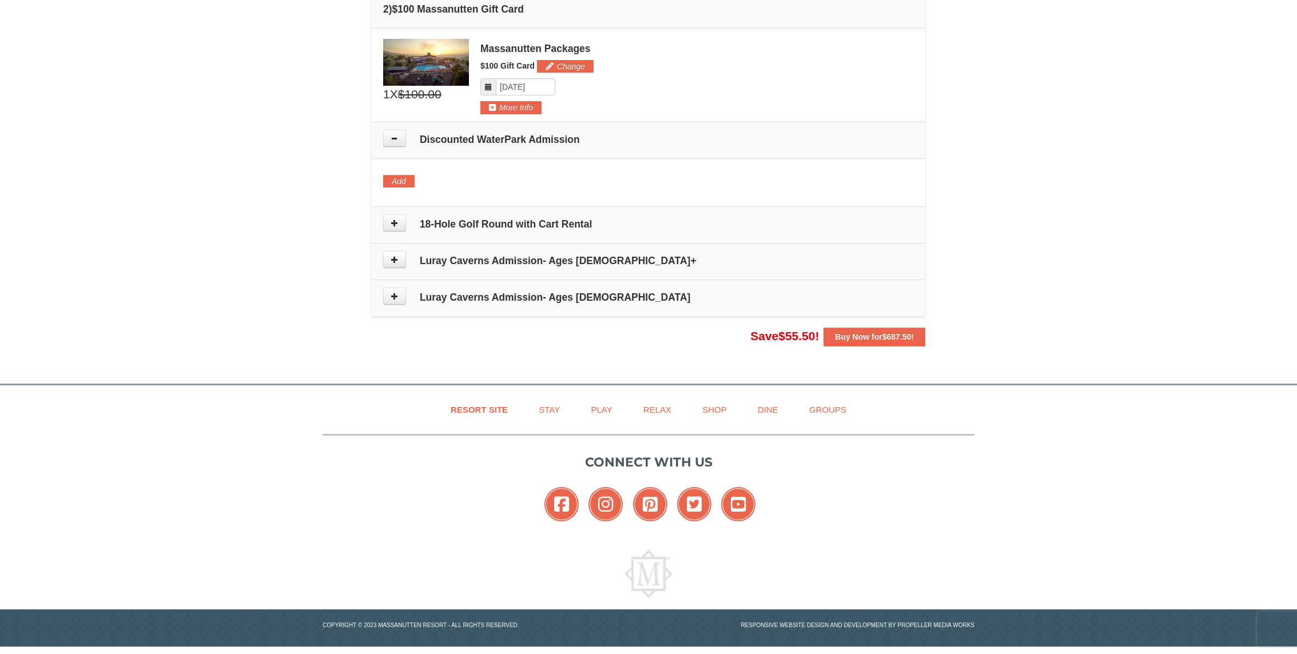
scroll to position [474, 0]
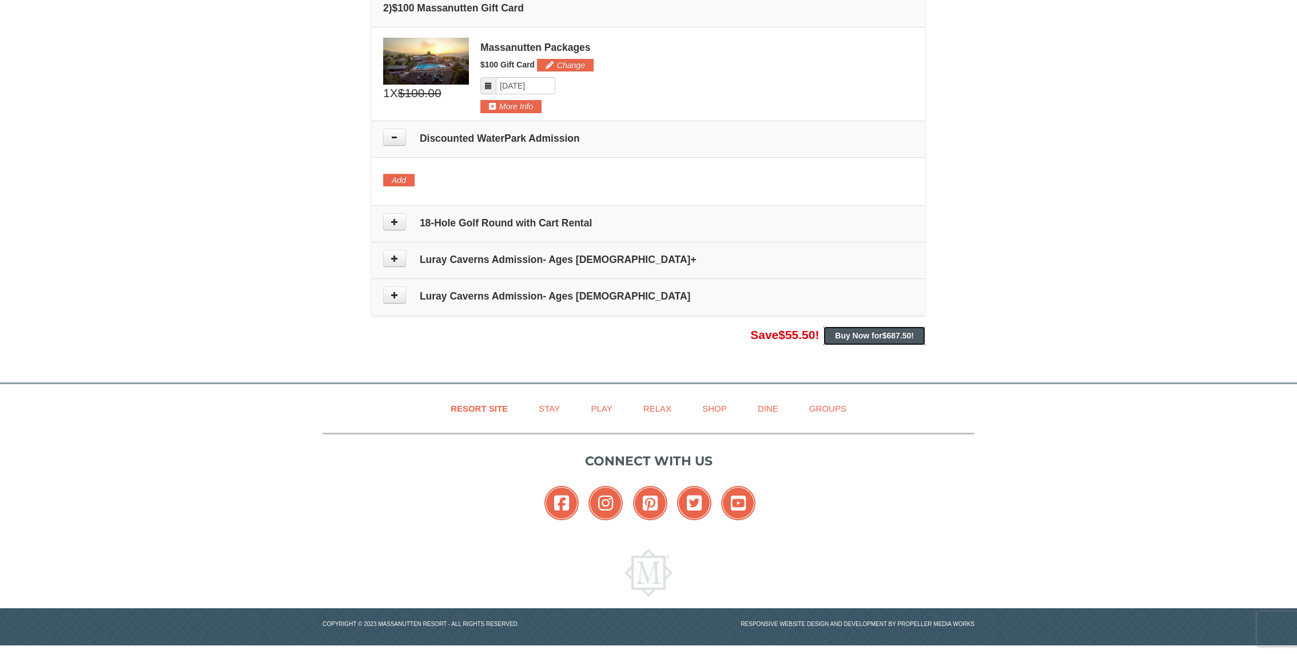
click at [874, 328] on button "Buy Now for $687.50 !" at bounding box center [875, 336] width 102 height 18
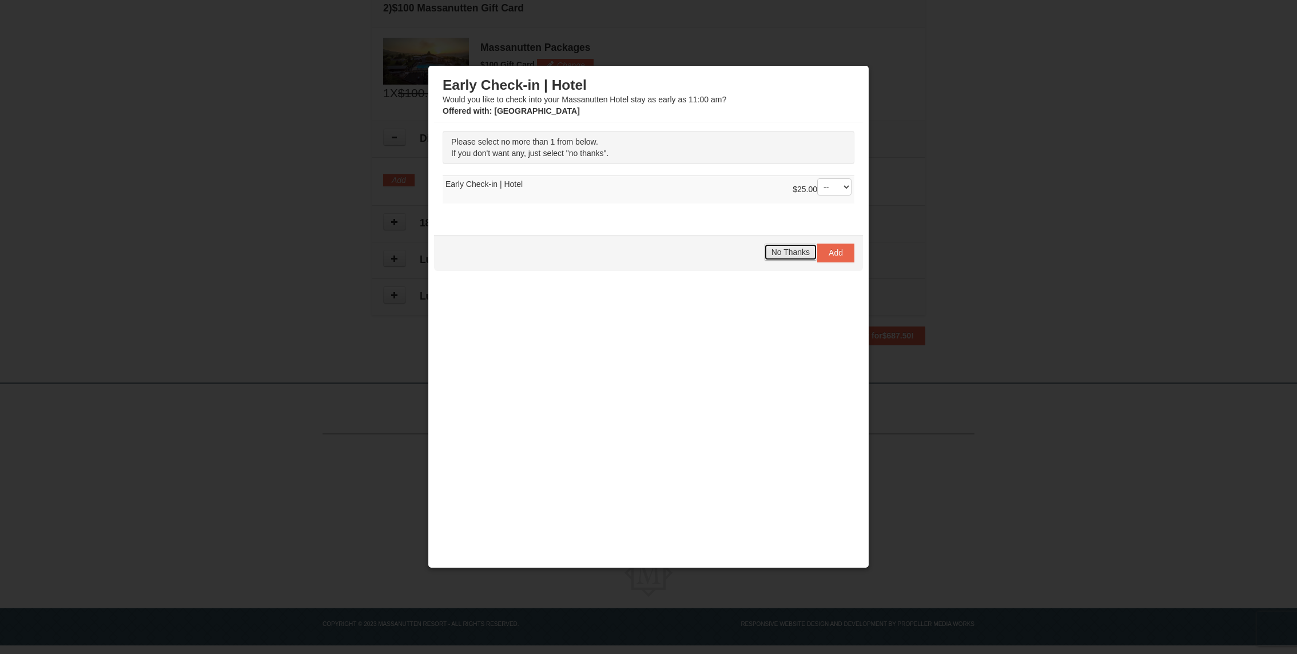
click at [801, 251] on span "No Thanks" at bounding box center [791, 252] width 38 height 9
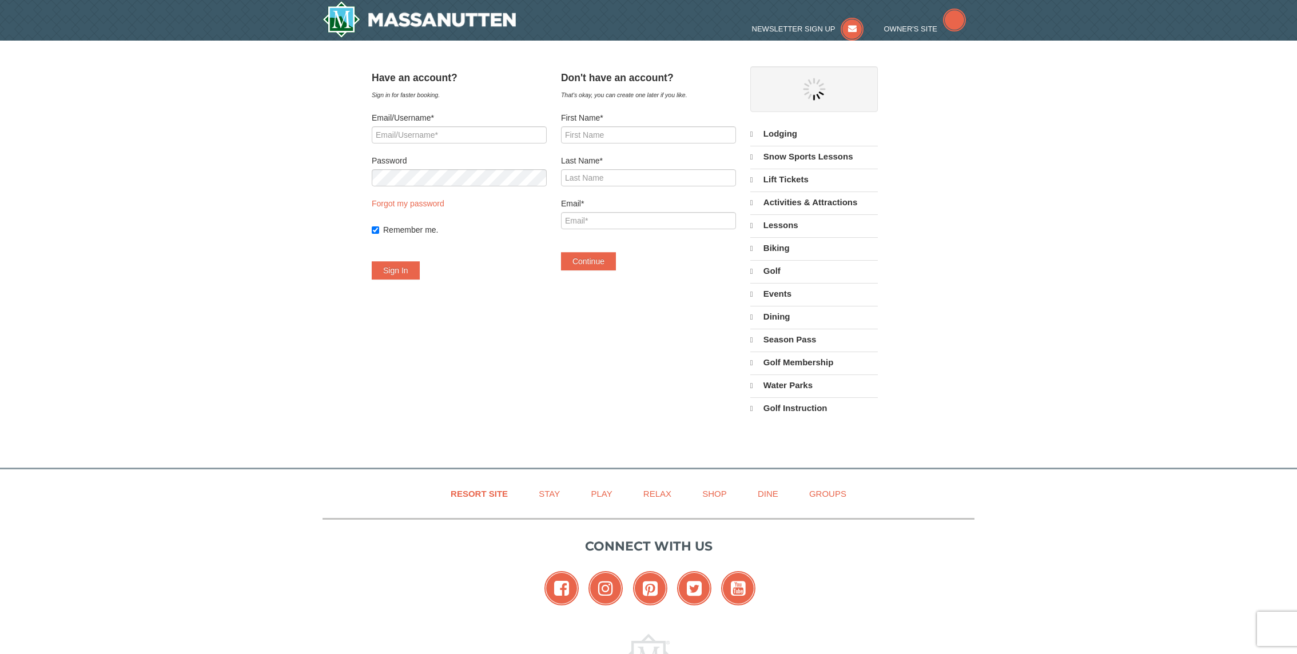
select select "9"
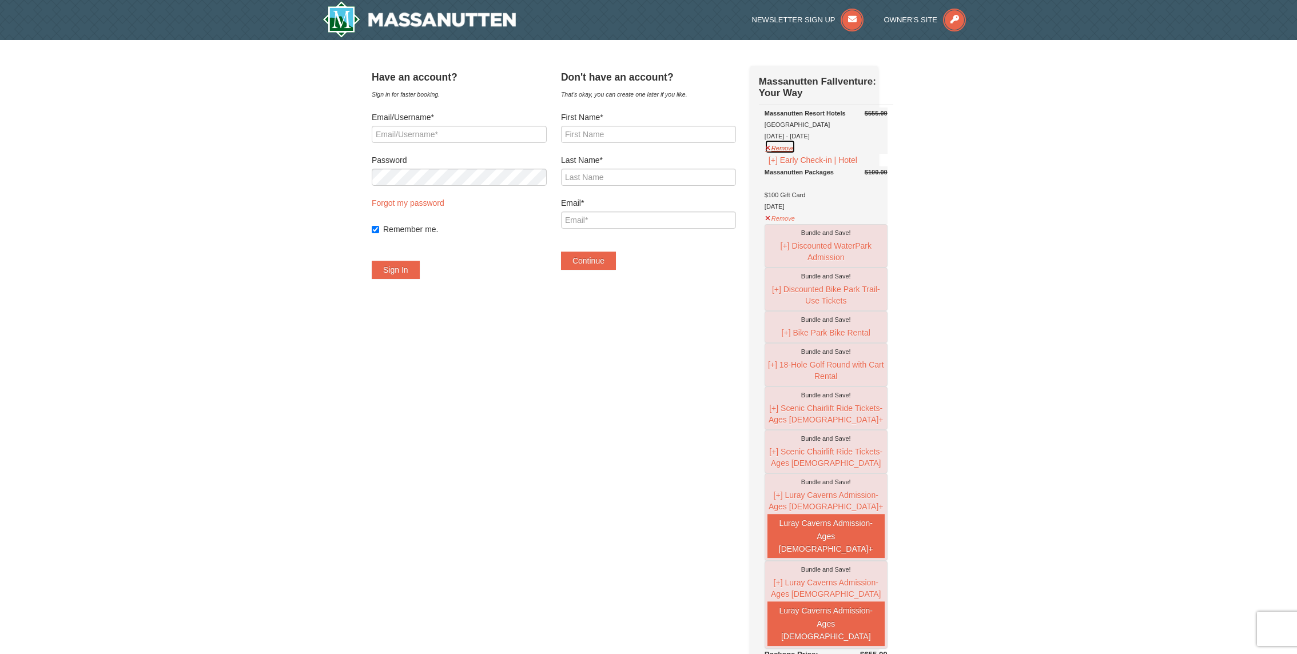
click at [796, 154] on button "Remove" at bounding box center [780, 147] width 31 height 14
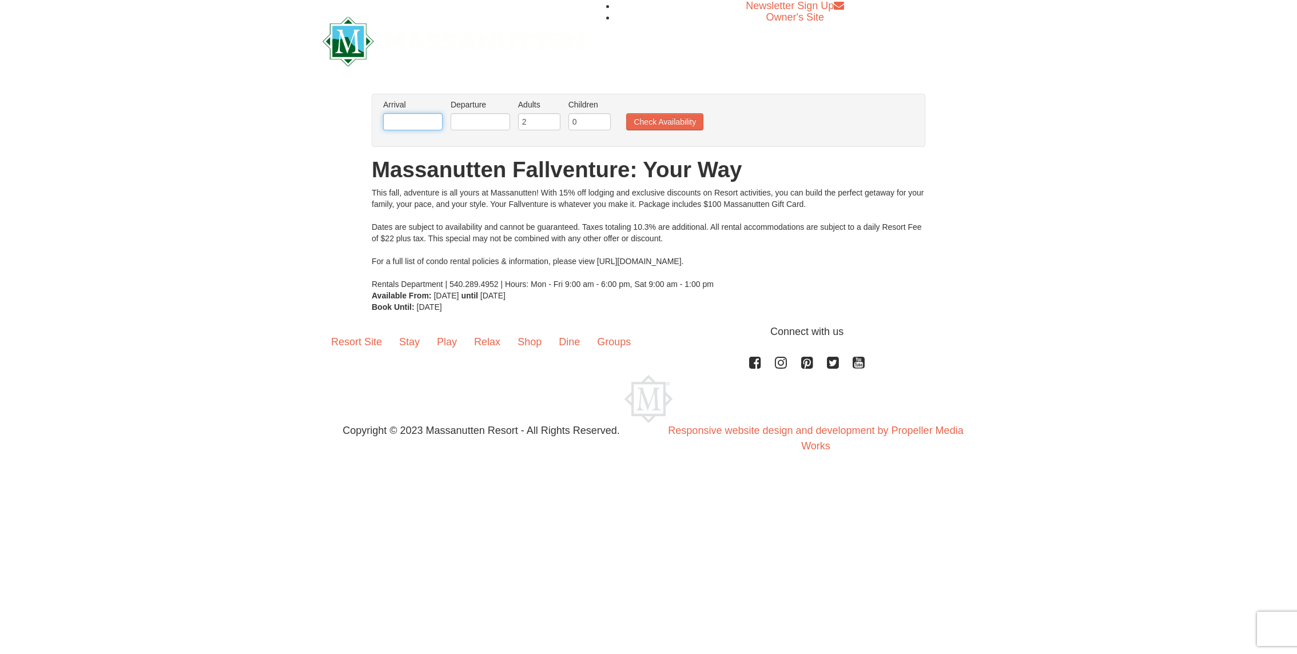
click at [432, 121] on input "text" at bounding box center [412, 121] width 59 height 17
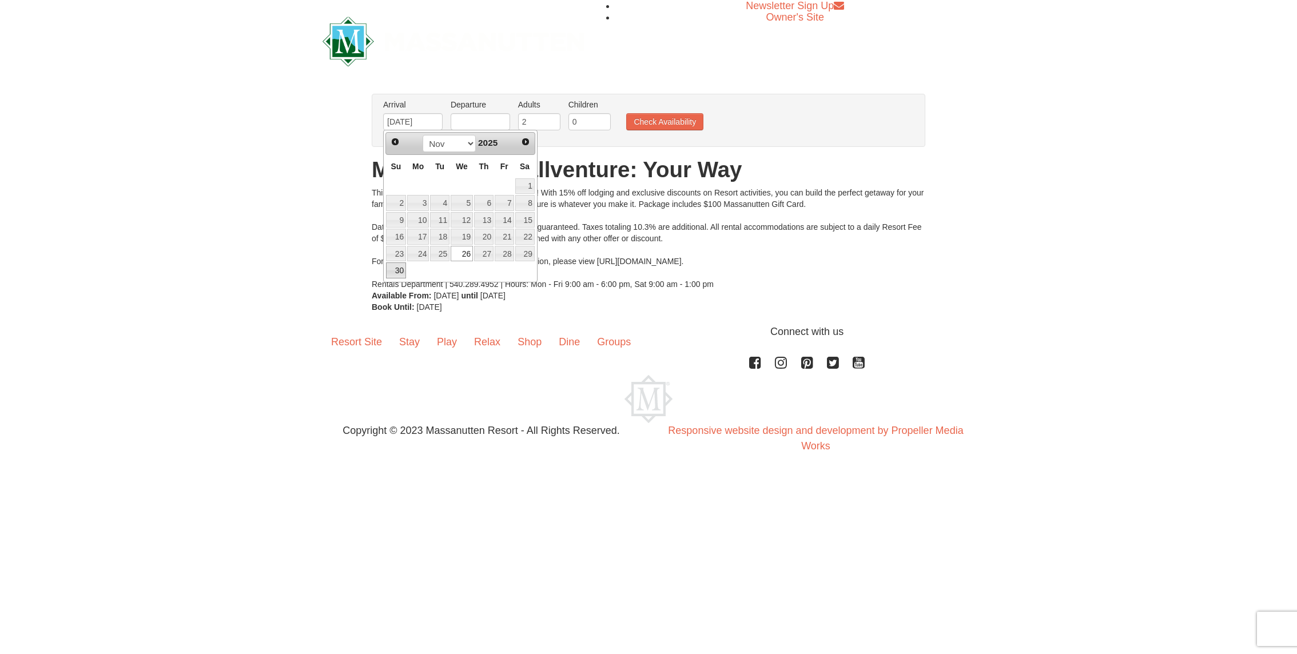
click at [400, 264] on link "30" at bounding box center [396, 271] width 20 height 16
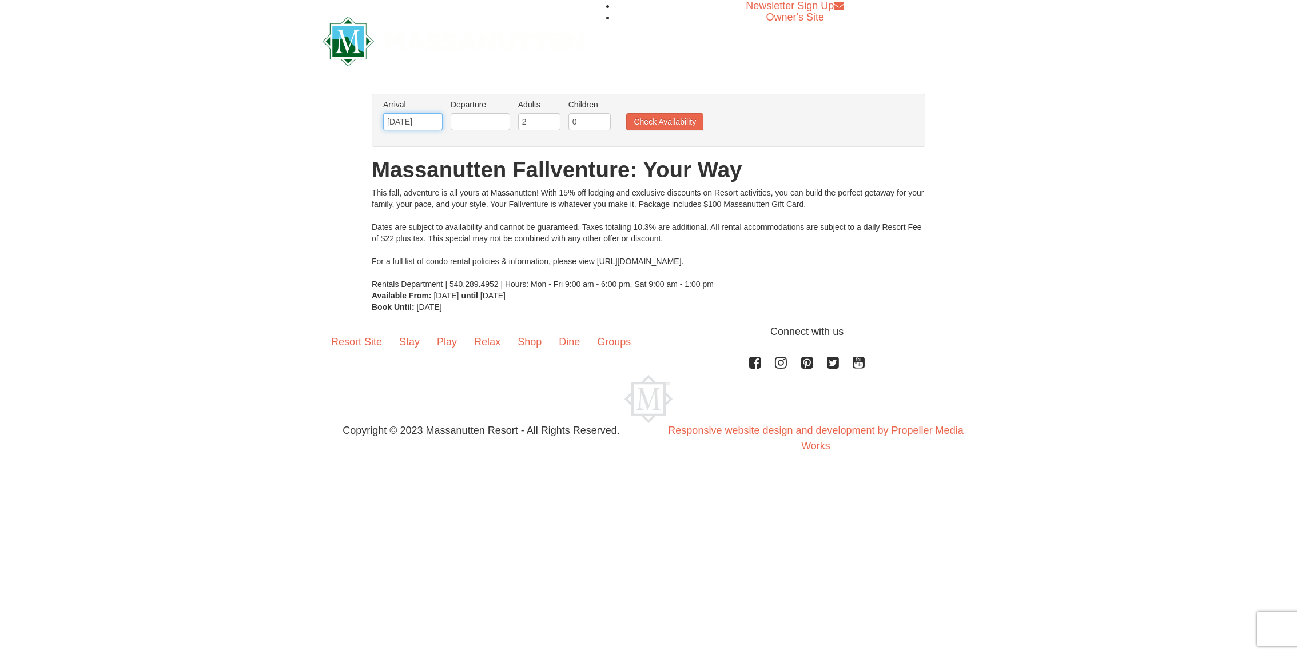
click at [400, 122] on input "11/30/2025" at bounding box center [412, 121] width 59 height 17
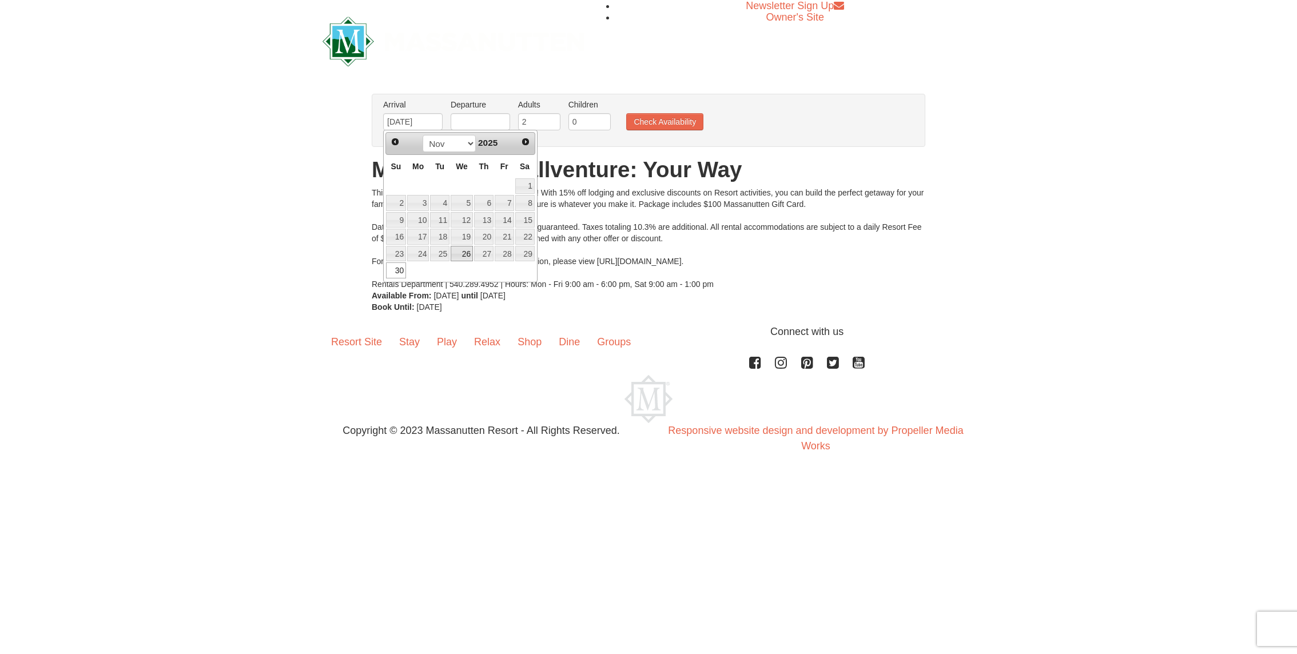
click at [468, 254] on link "26" at bounding box center [462, 254] width 22 height 16
type input "[DATE]"
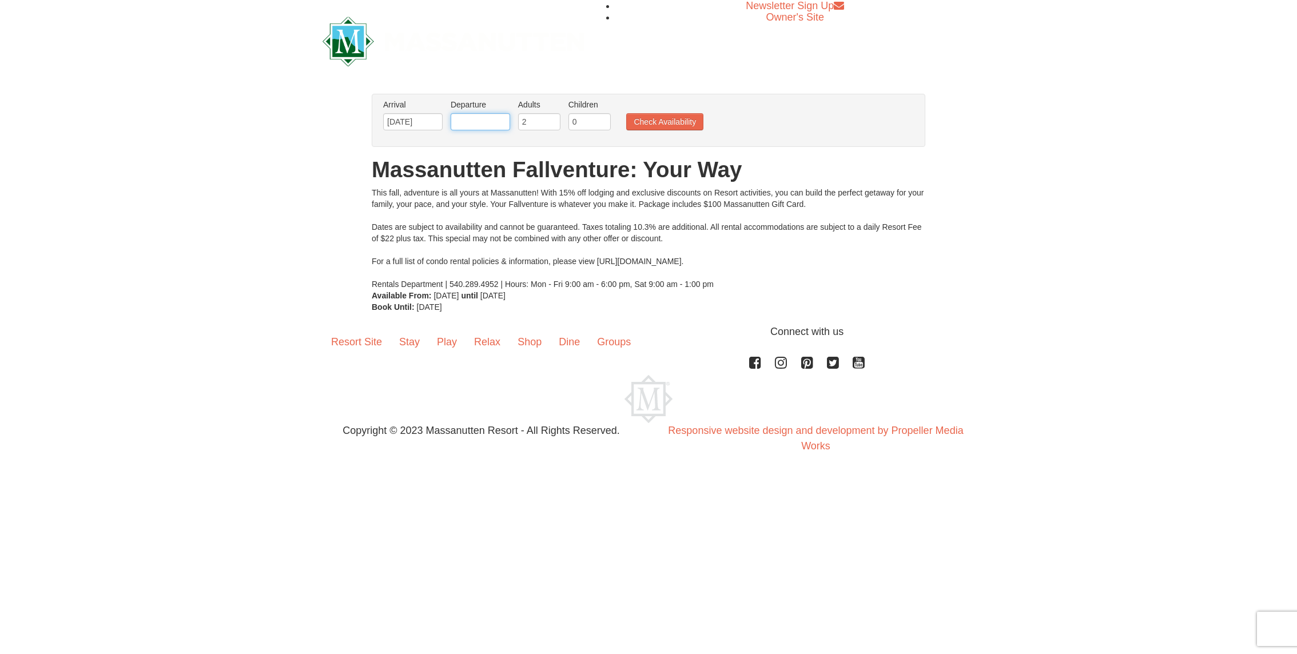
click at [483, 120] on input "text" at bounding box center [480, 121] width 59 height 17
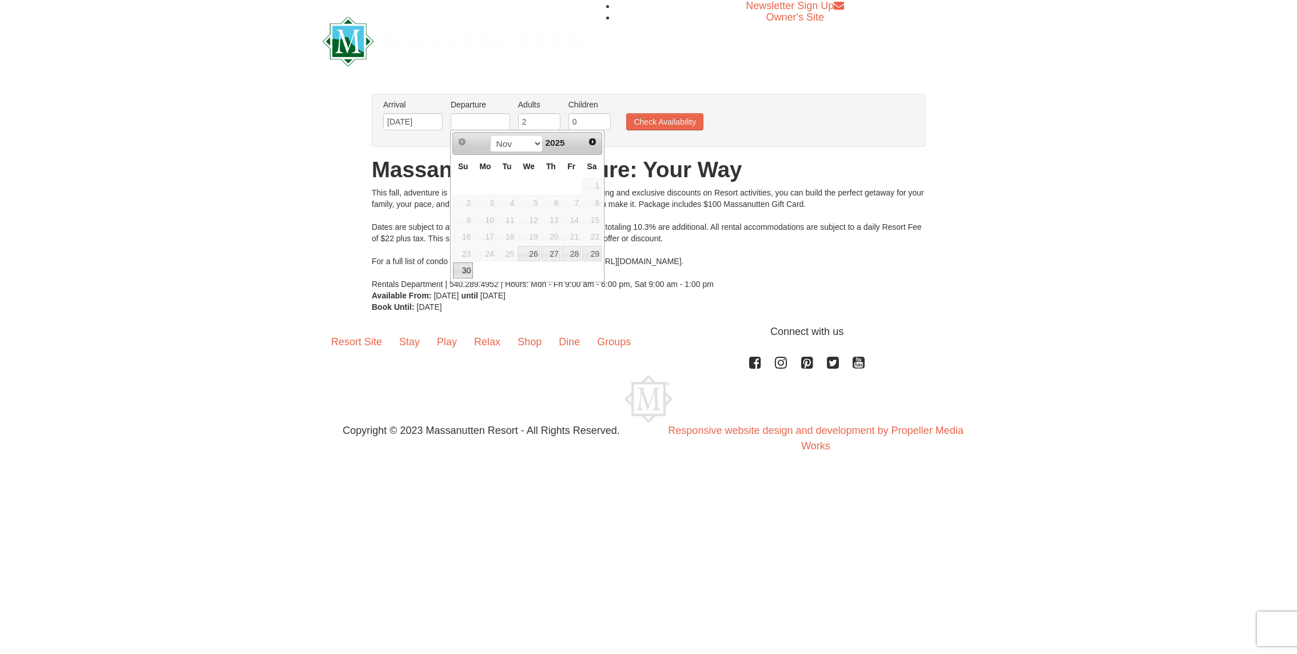
click at [469, 266] on link "30" at bounding box center [463, 271] width 20 height 16
type input "11/30/2025"
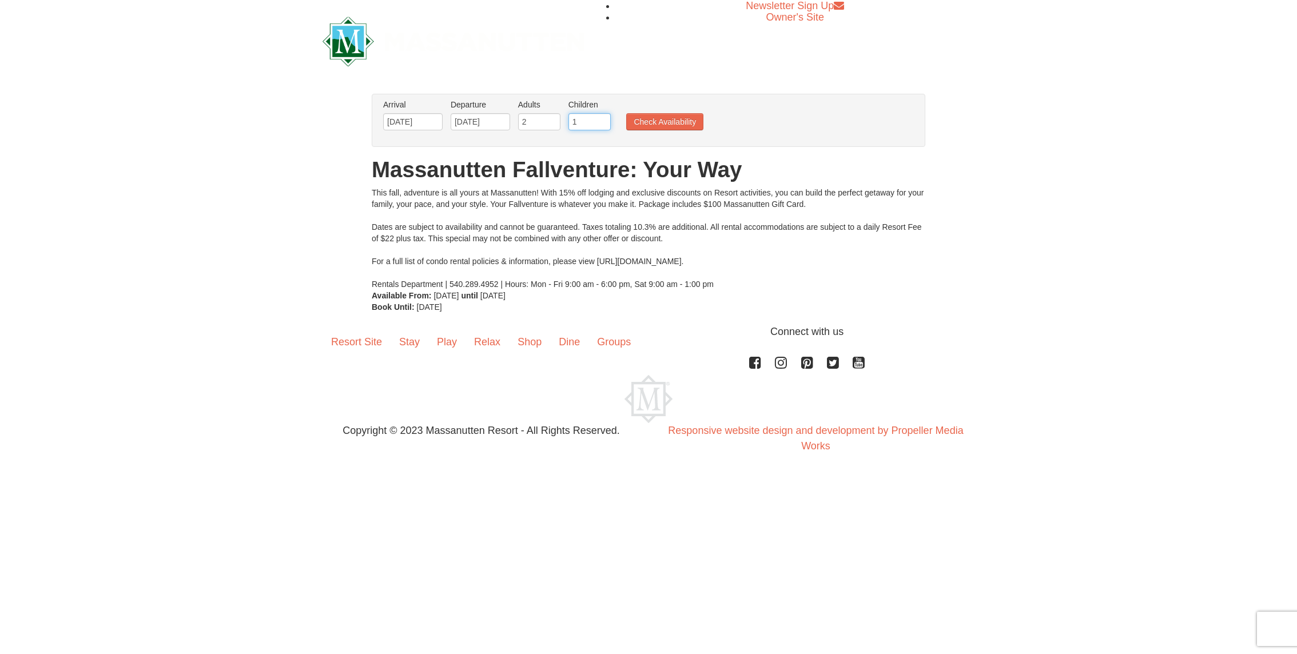
click at [602, 120] on input "1" at bounding box center [590, 121] width 42 height 17
type input "2"
click at [602, 120] on input "2" at bounding box center [590, 121] width 42 height 17
click at [643, 121] on button "Check Availability" at bounding box center [664, 121] width 77 height 17
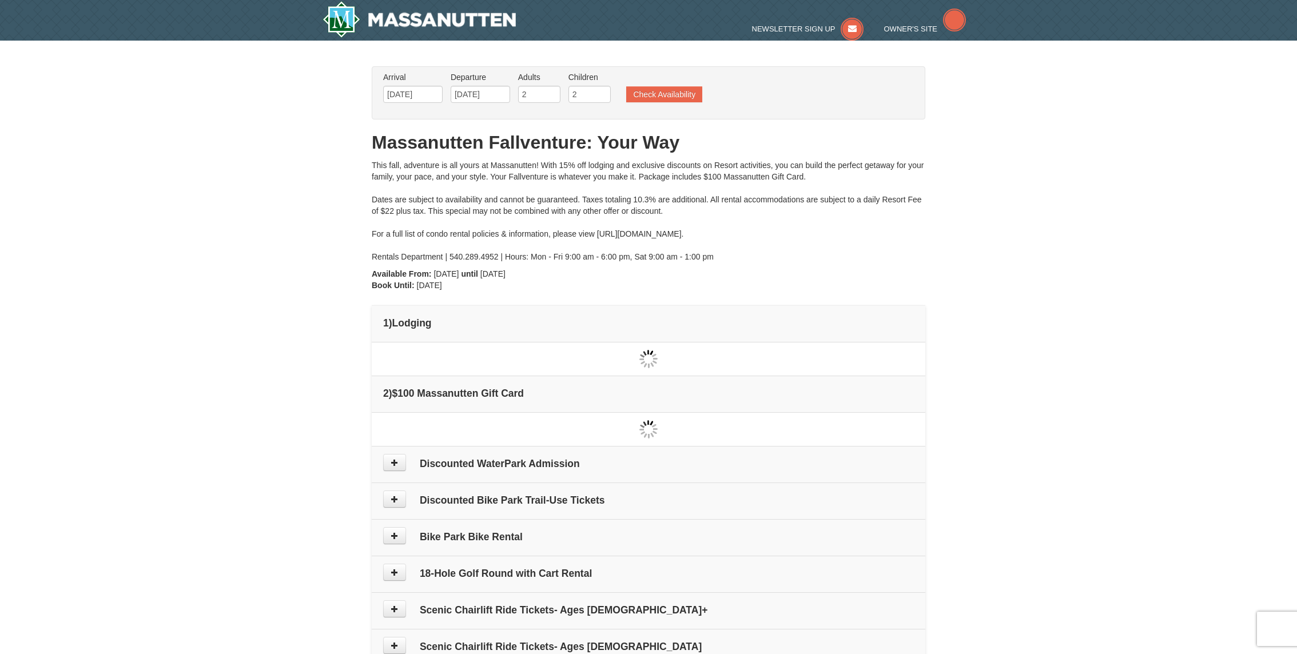
type input "[DATE]"
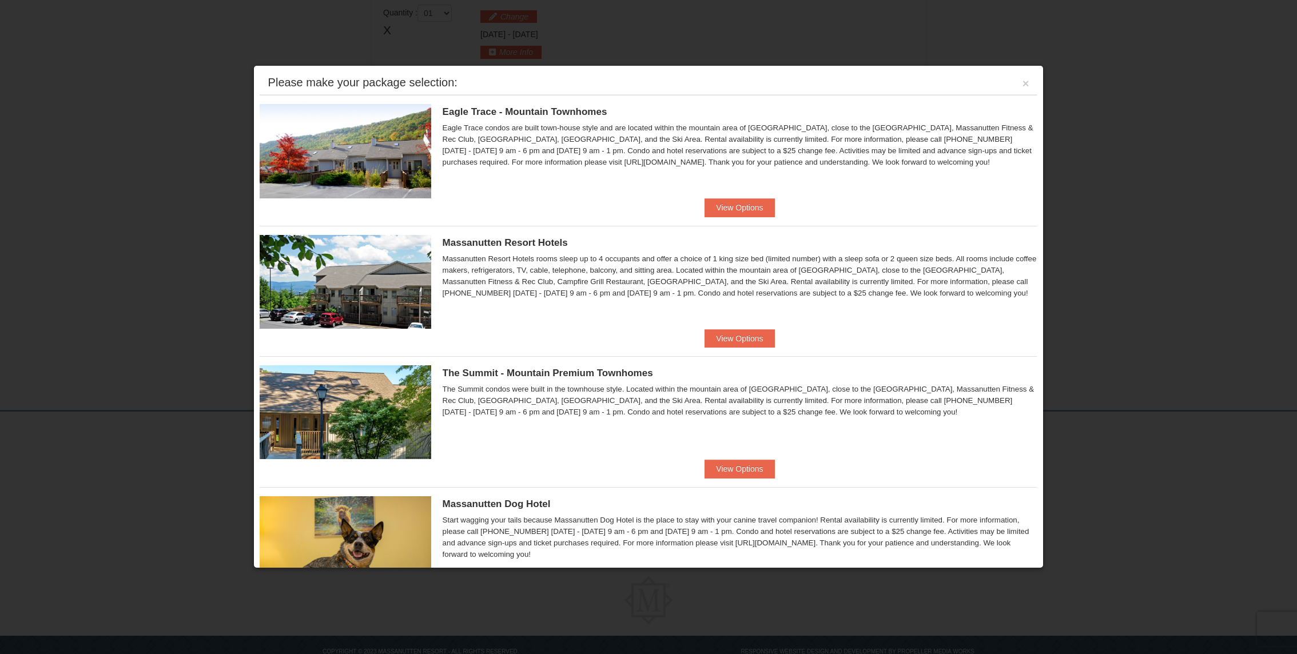
scroll to position [348, 0]
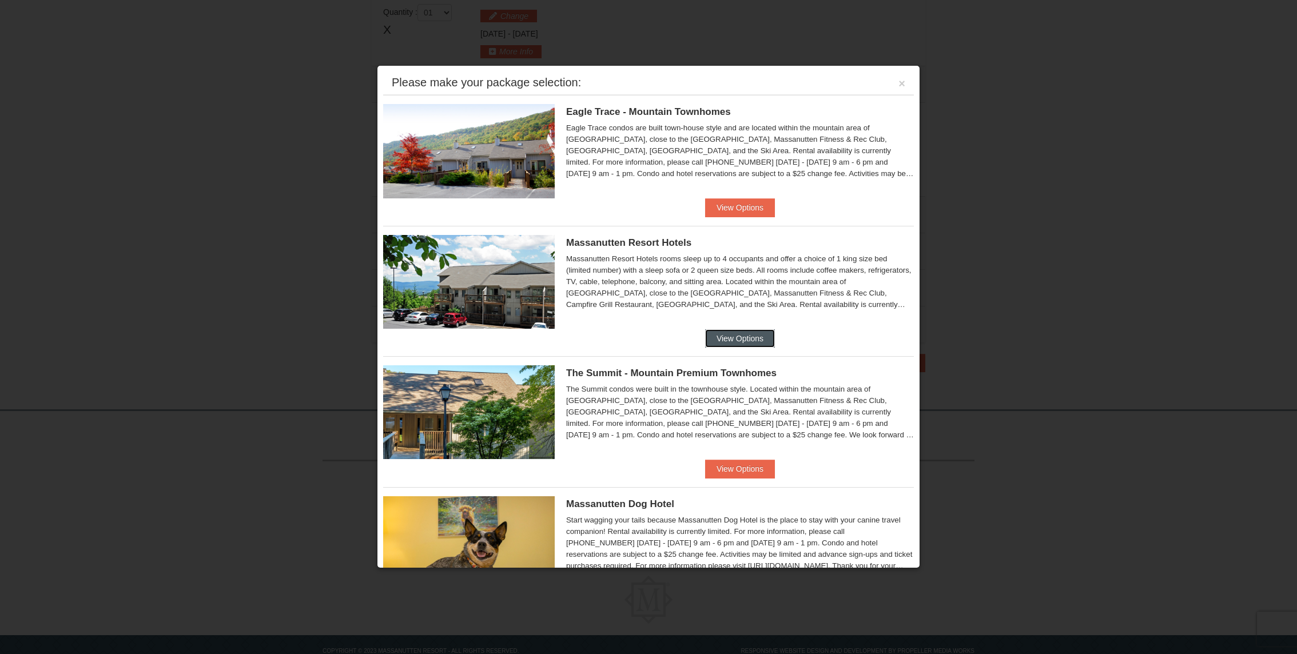
click at [740, 336] on button "View Options" at bounding box center [740, 338] width 70 height 18
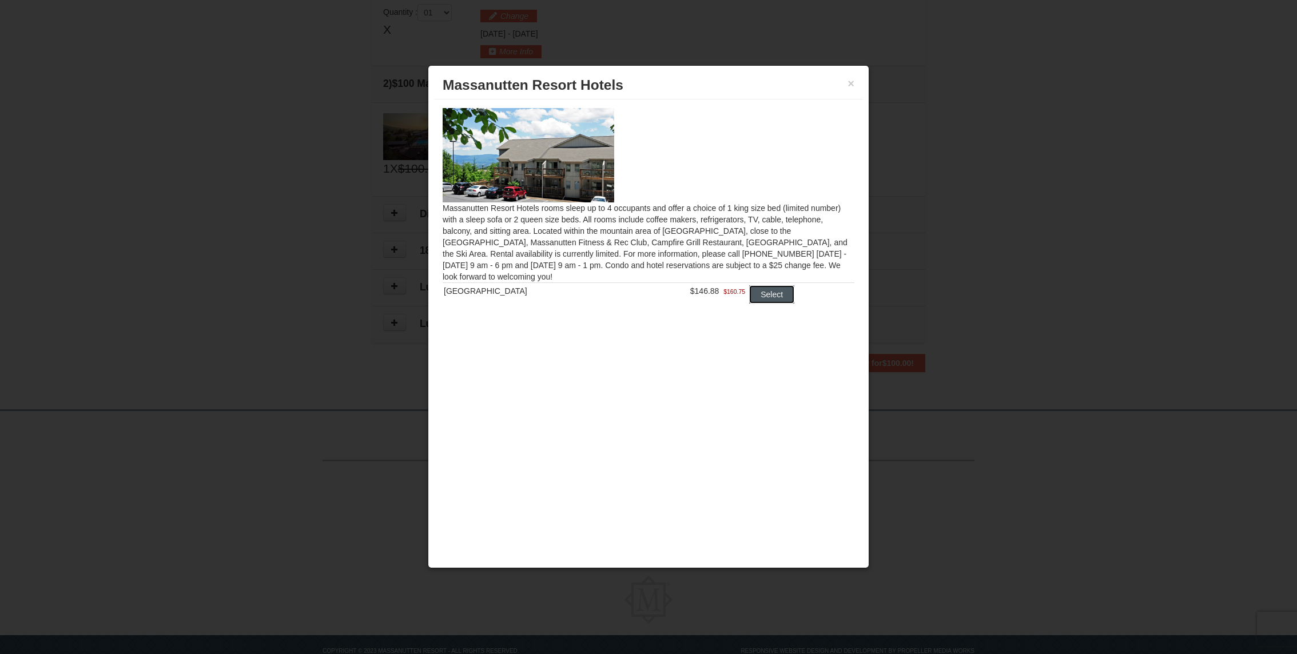
click at [766, 296] on button "Select" at bounding box center [771, 294] width 45 height 18
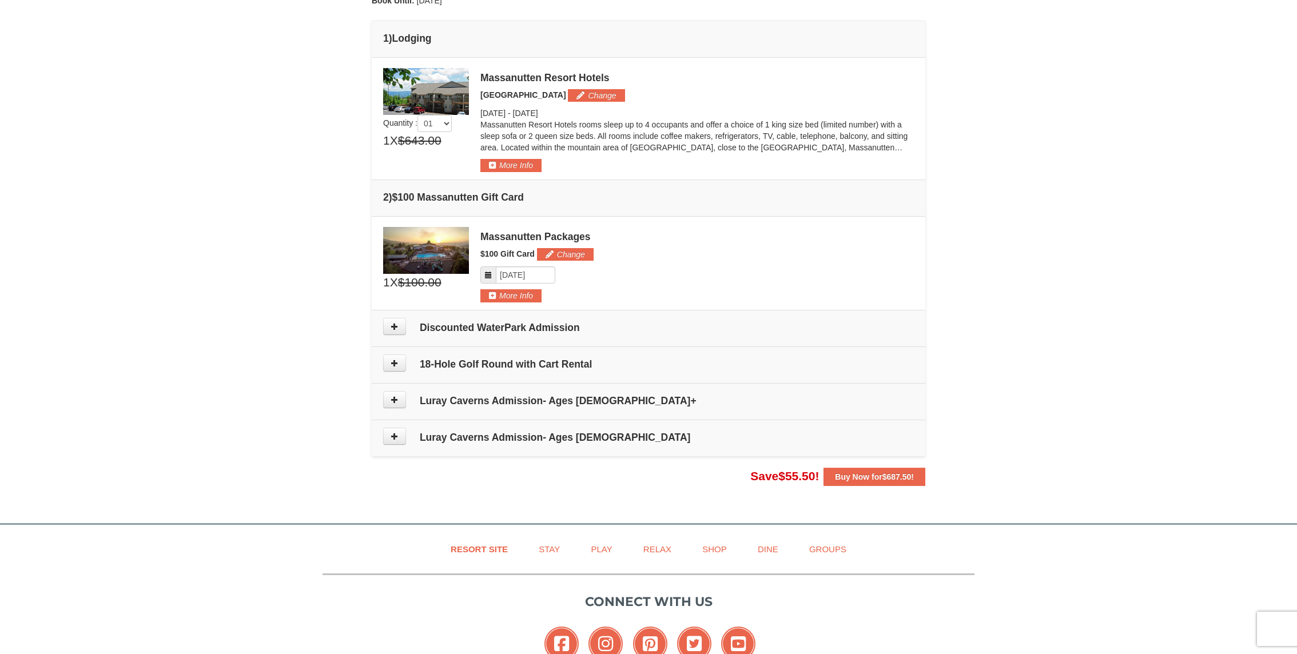
scroll to position [378, 0]
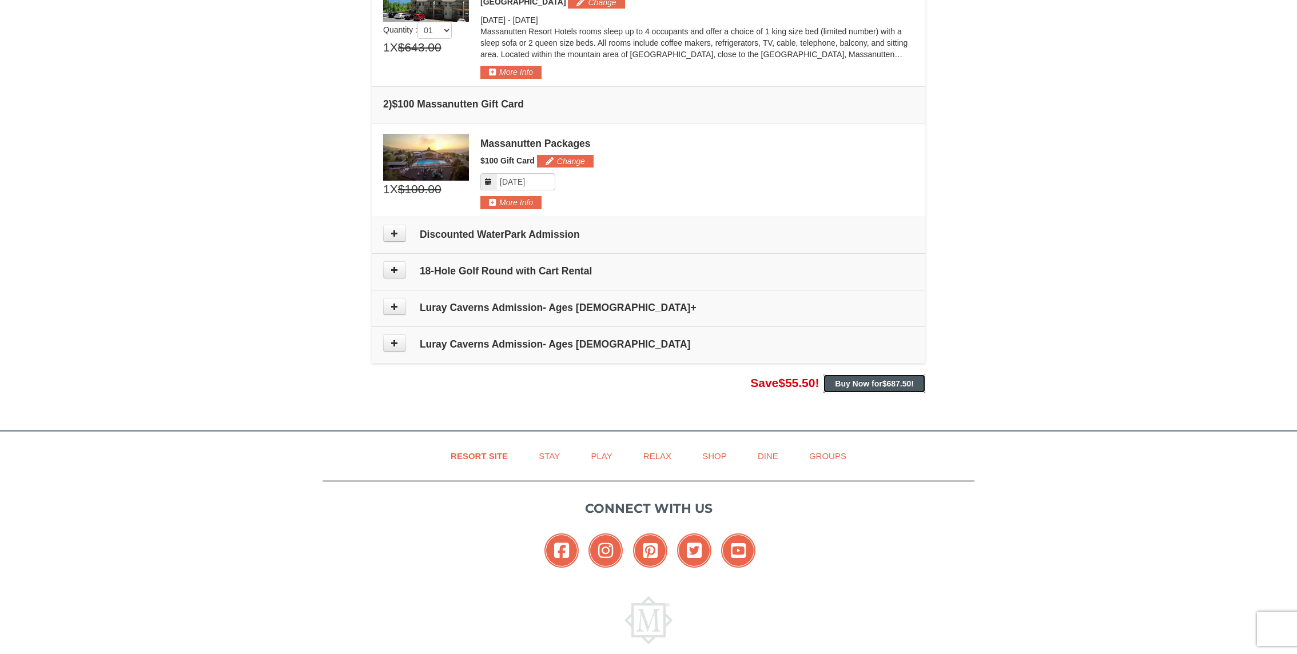
click at [903, 384] on span "$687.50" at bounding box center [897, 383] width 29 height 9
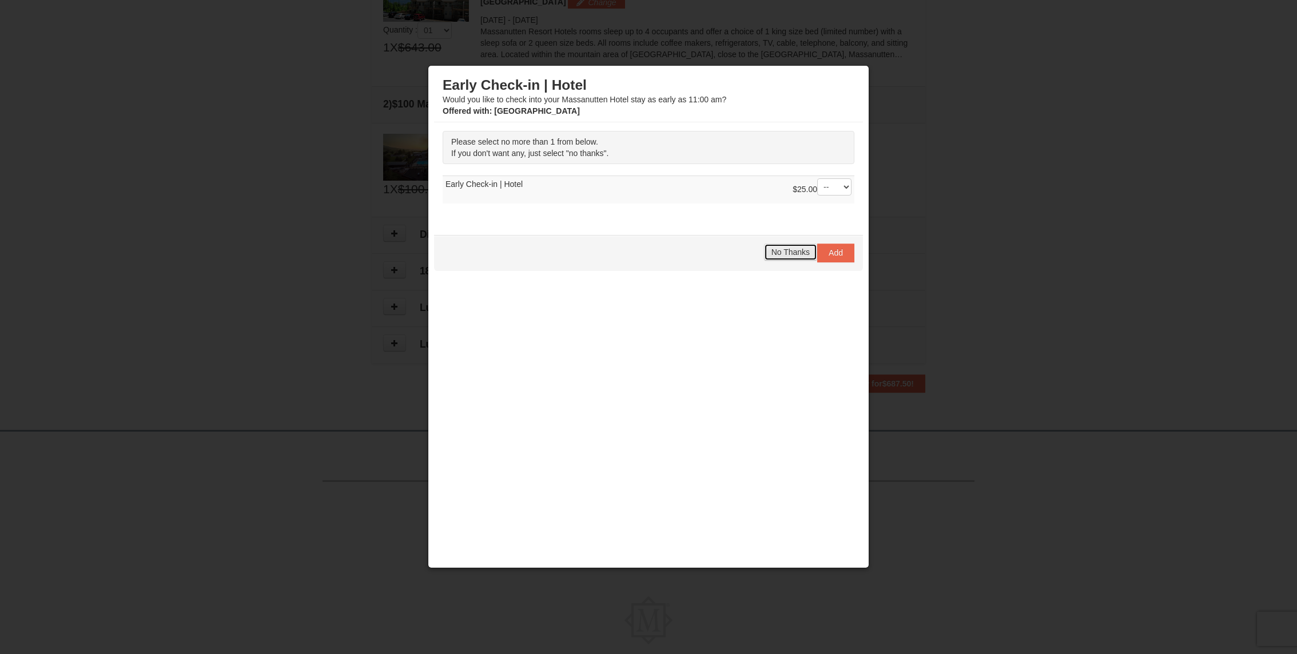
click at [790, 252] on span "No Thanks" at bounding box center [791, 252] width 38 height 9
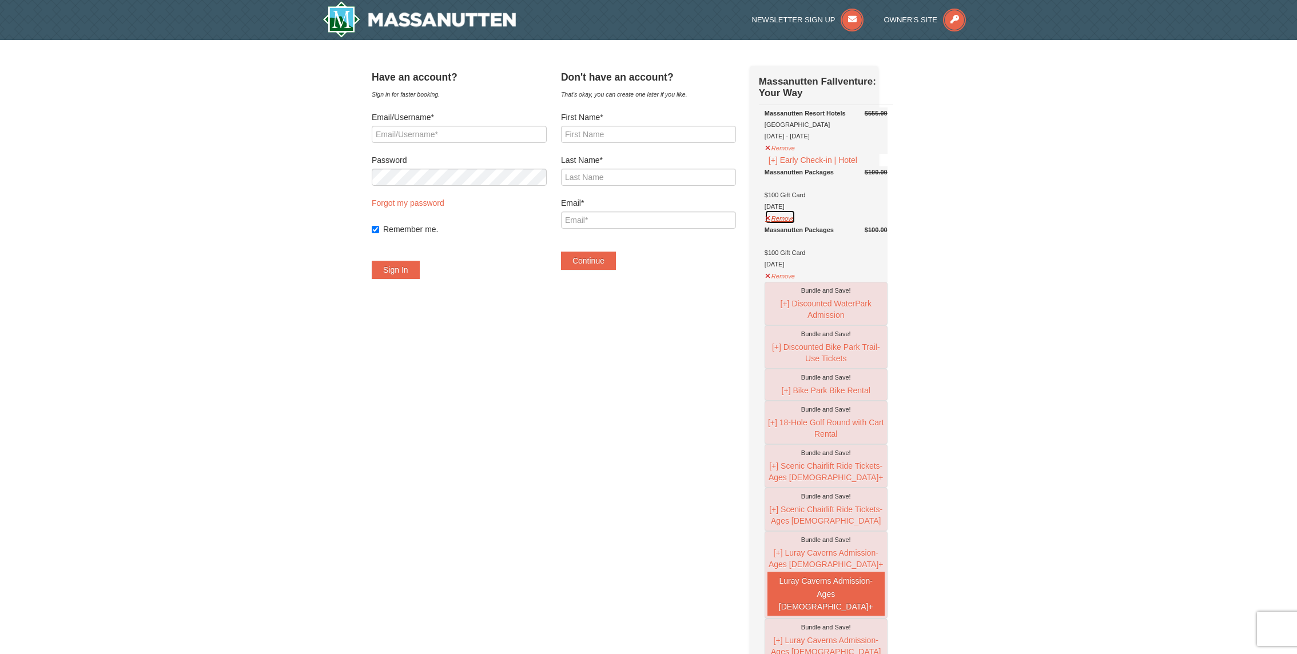
click at [782, 224] on button "Remove" at bounding box center [780, 217] width 31 height 14
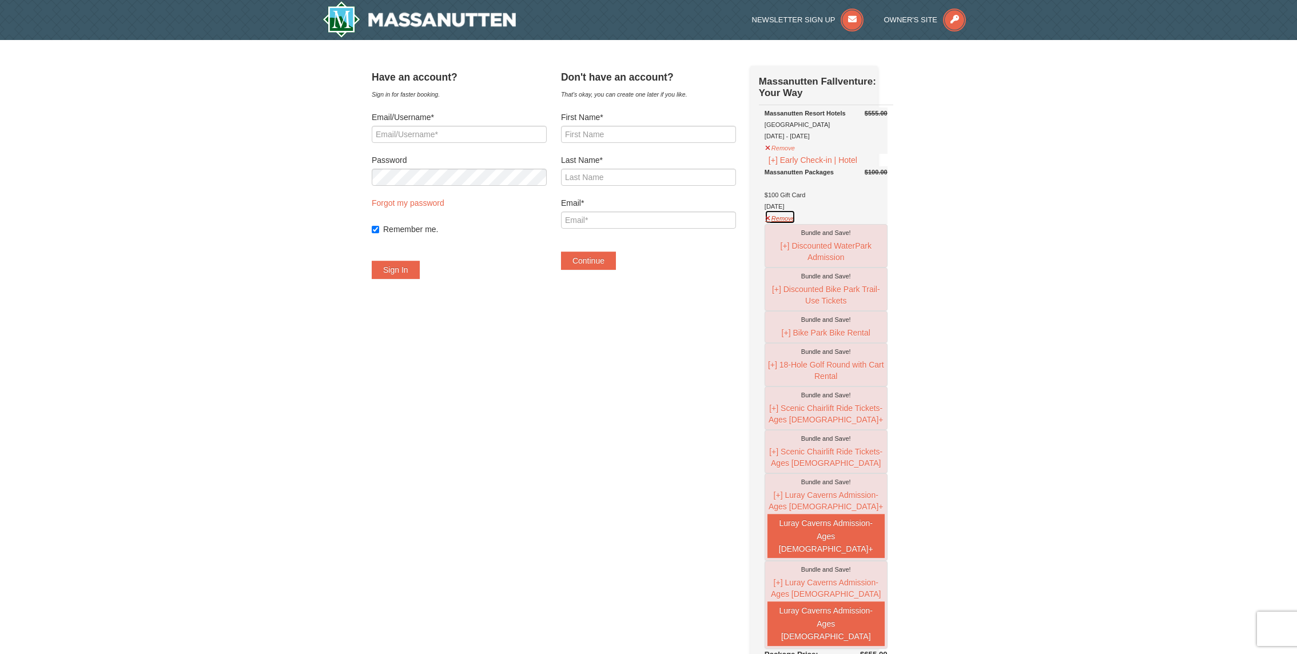
click at [796, 224] on button "Remove" at bounding box center [780, 217] width 31 height 14
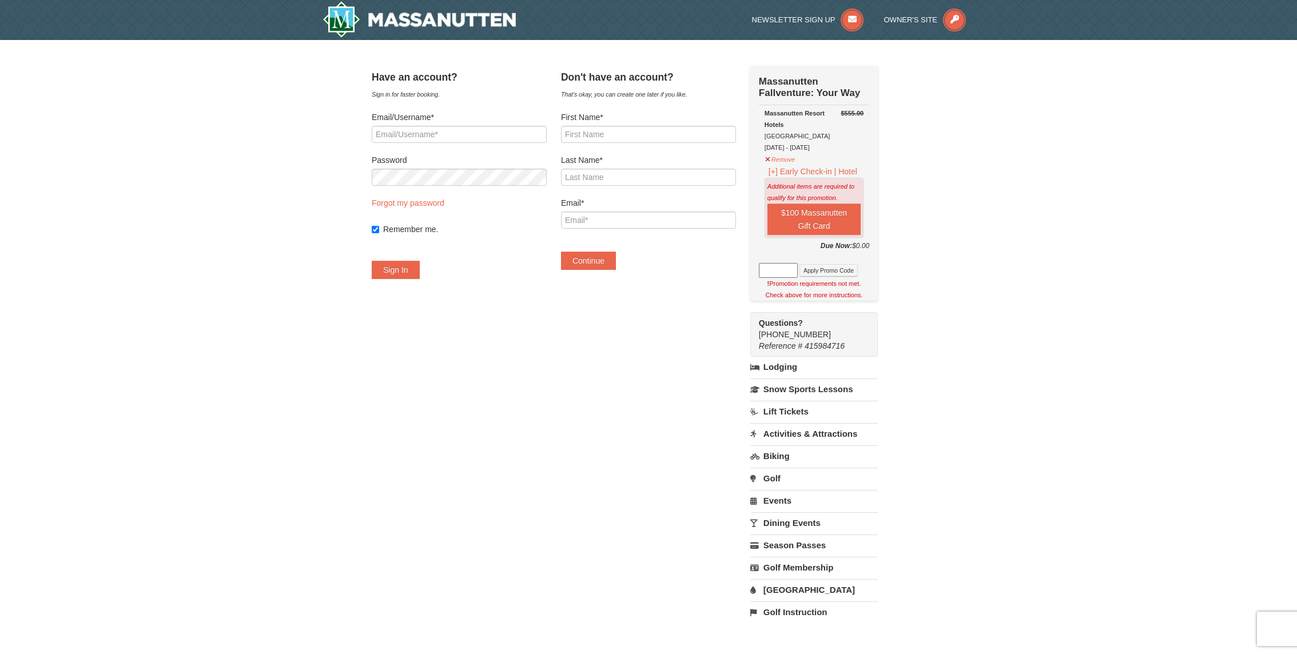
click at [933, 229] on div "× Have an account? Sign in for faster booking. Email/Username* Password Forgot …" at bounding box center [648, 349] width 577 height 597
click at [832, 218] on button "$100 Massanutten Gift Card" at bounding box center [814, 219] width 93 height 31
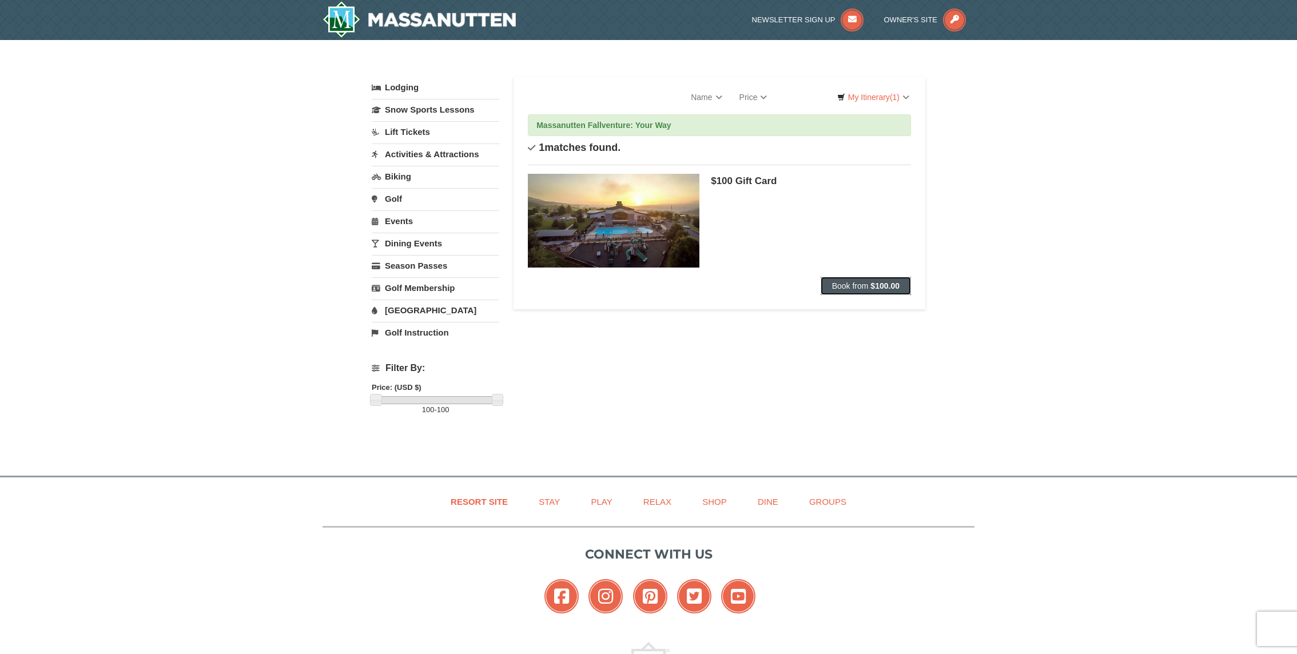
click at [859, 284] on span "Book from" at bounding box center [850, 285] width 37 height 9
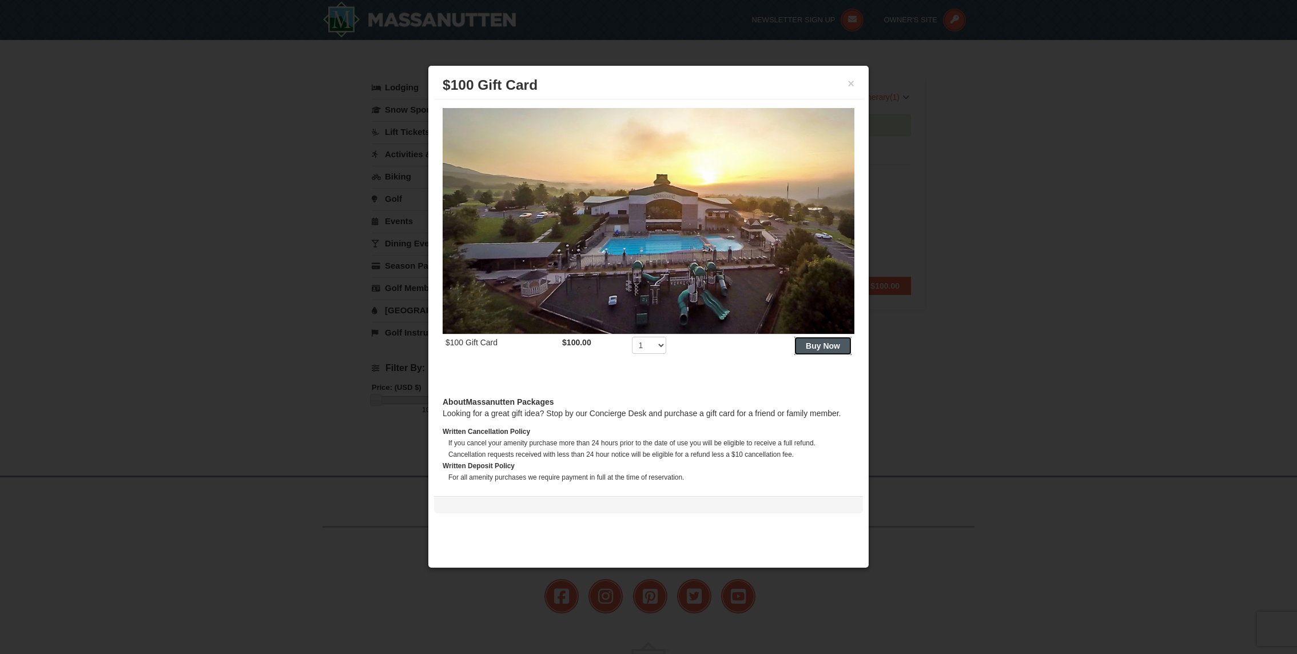
click at [824, 348] on strong "Buy Now" at bounding box center [823, 345] width 34 height 9
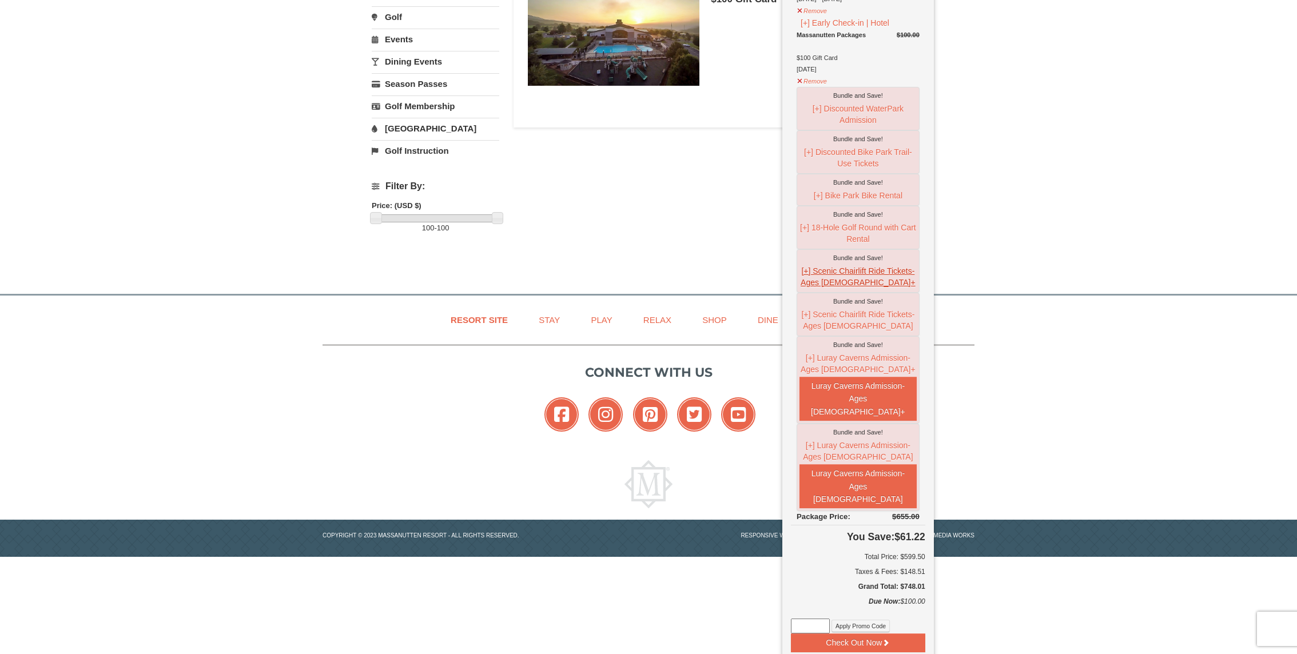
scroll to position [214, 0]
